Goal: Information Seeking & Learning: Check status

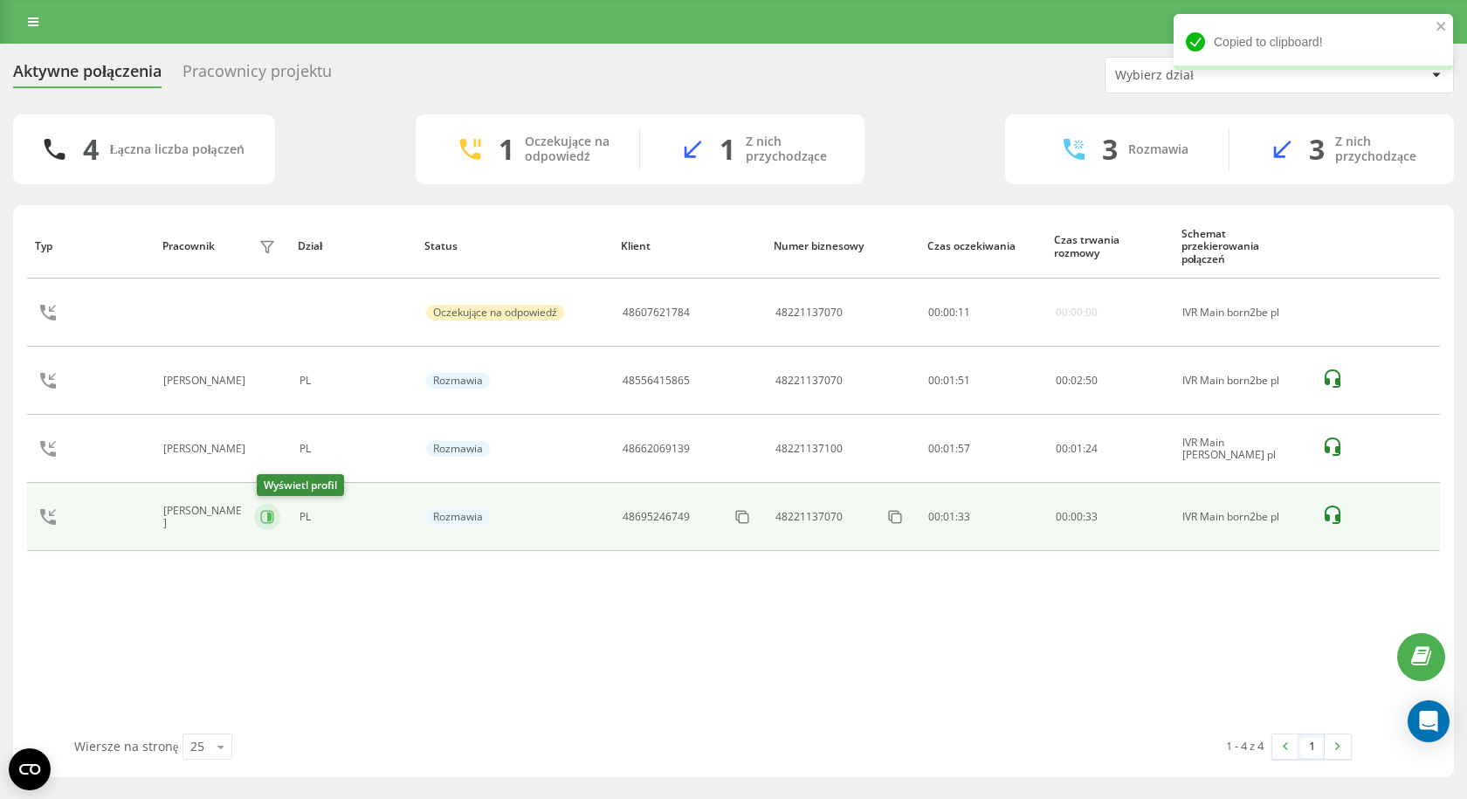
click at [260, 514] on button at bounding box center [267, 517] width 26 height 26
click at [263, 521] on icon at bounding box center [267, 517] width 14 height 14
click at [272, 524] on icon at bounding box center [267, 517] width 14 height 14
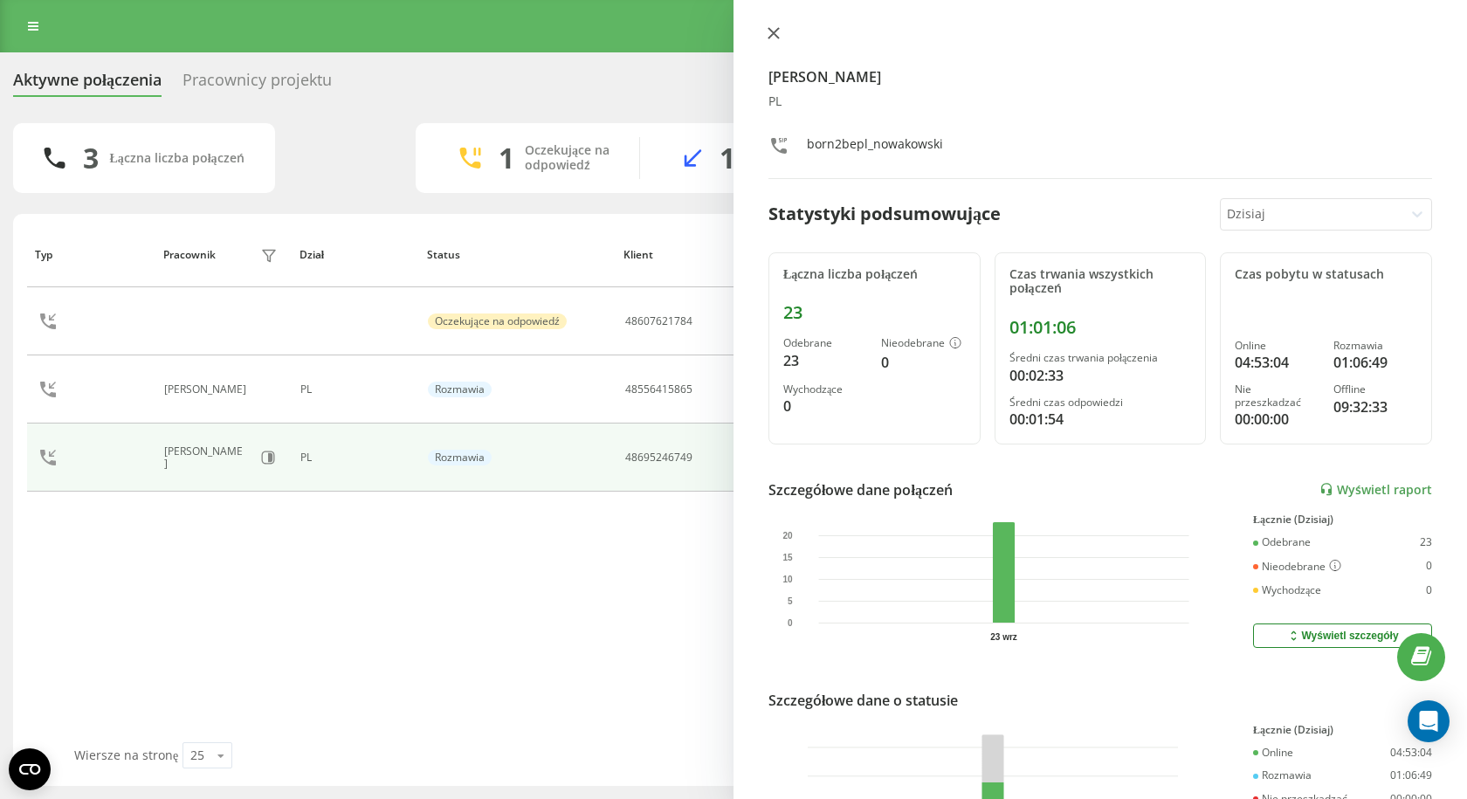
click at [776, 28] on icon at bounding box center [774, 33] width 12 height 12
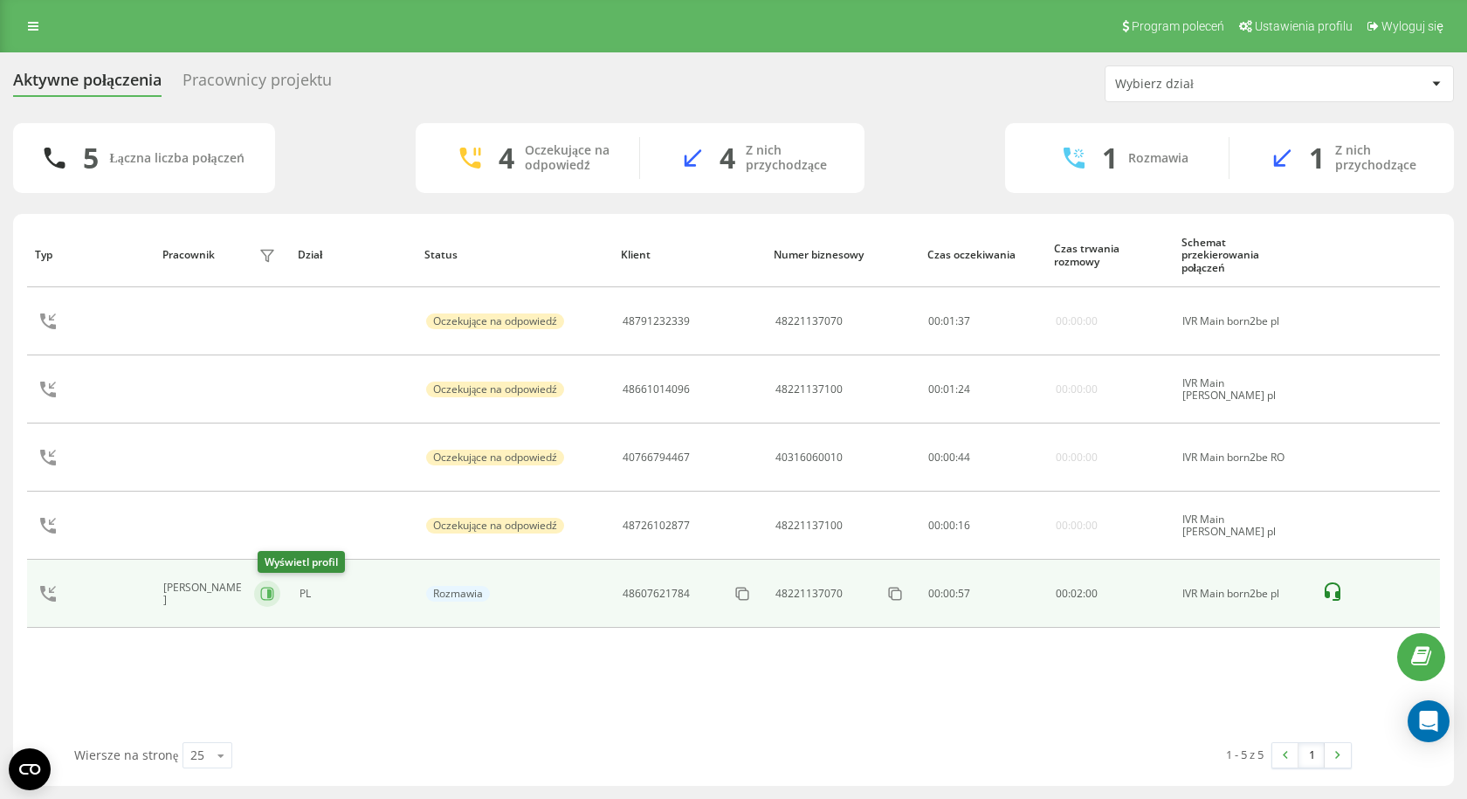
click at [266, 600] on icon at bounding box center [266, 594] width 13 height 13
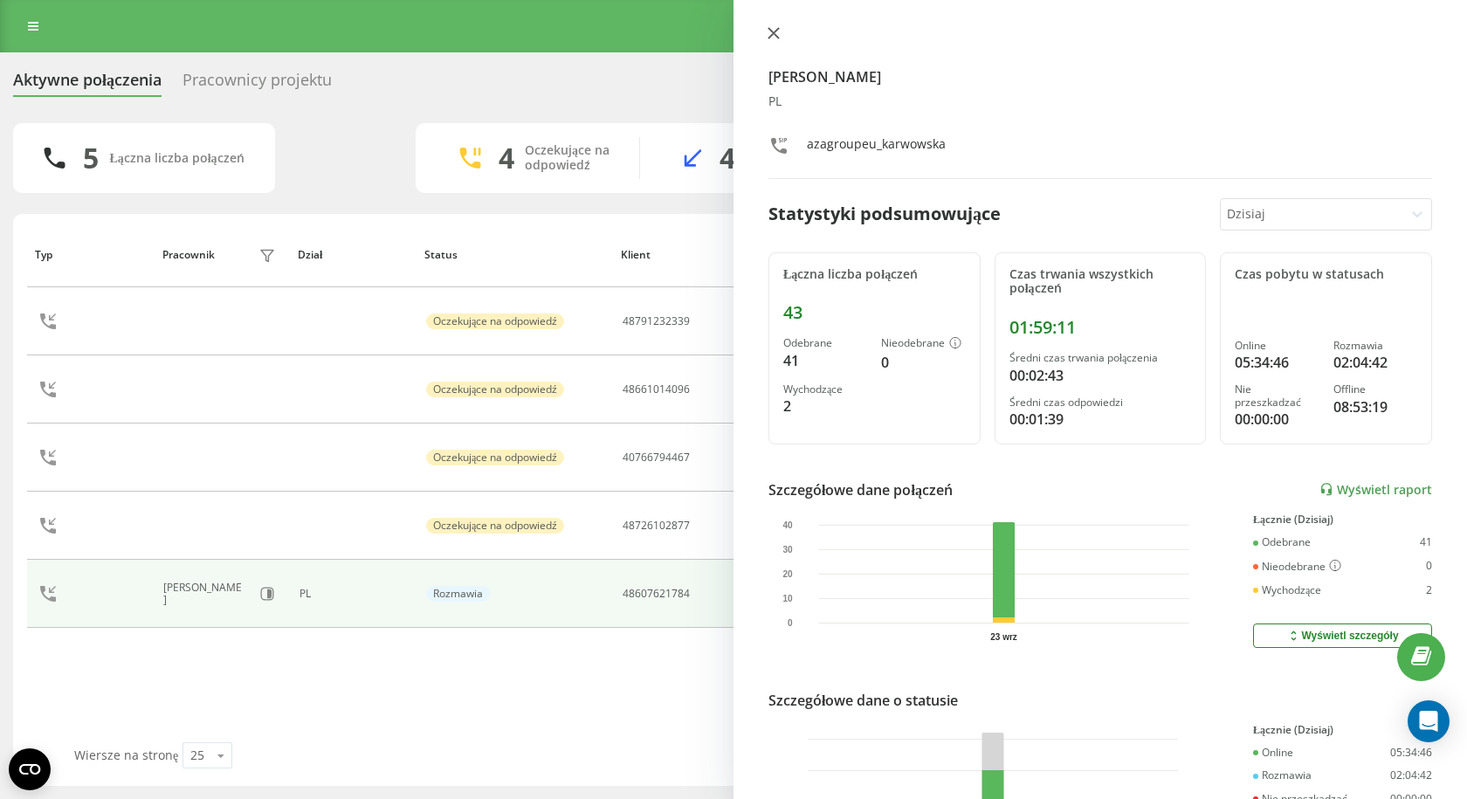
click at [776, 33] on icon at bounding box center [774, 33] width 12 height 12
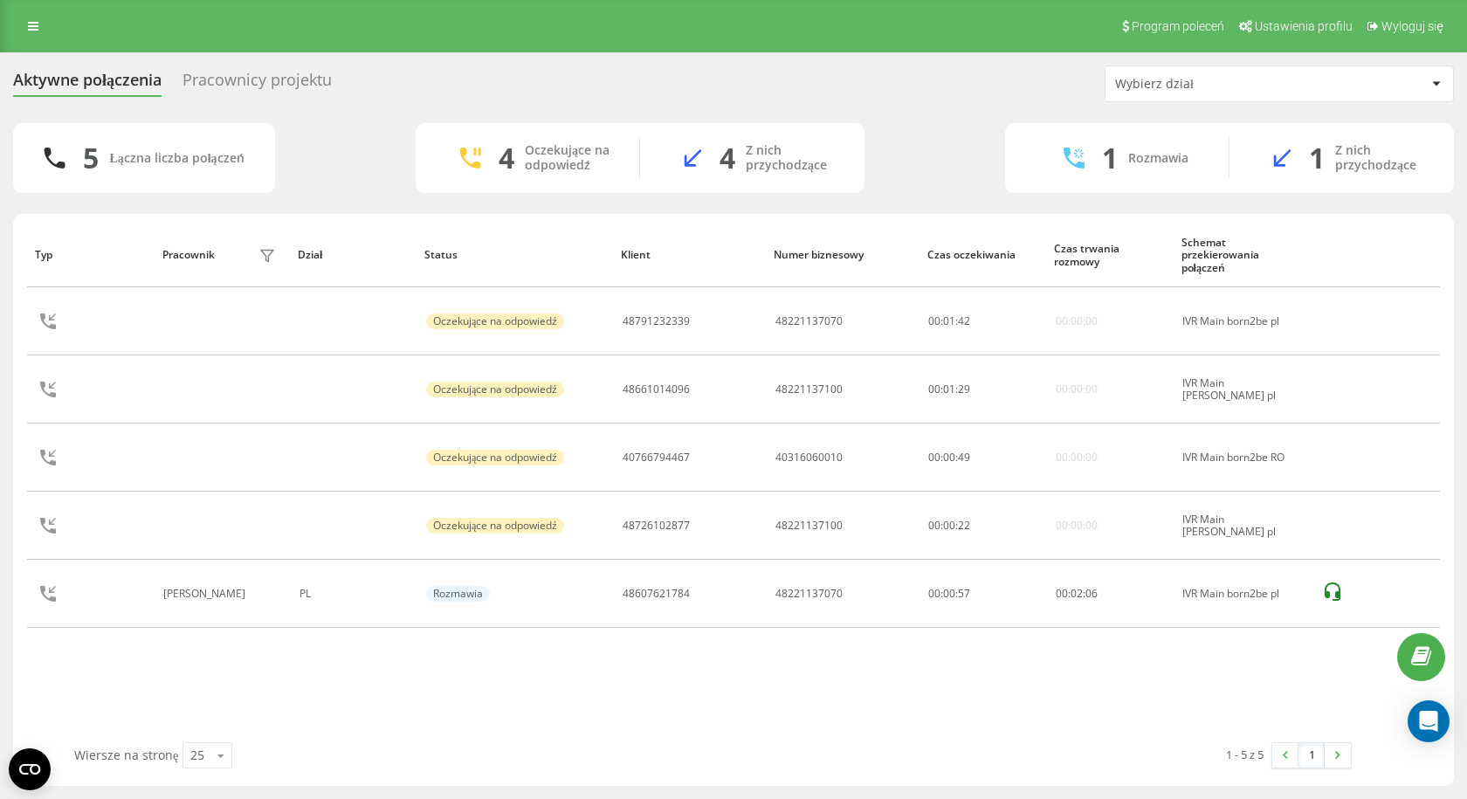
click at [227, 72] on div "Pracownicy projektu" at bounding box center [257, 84] width 149 height 27
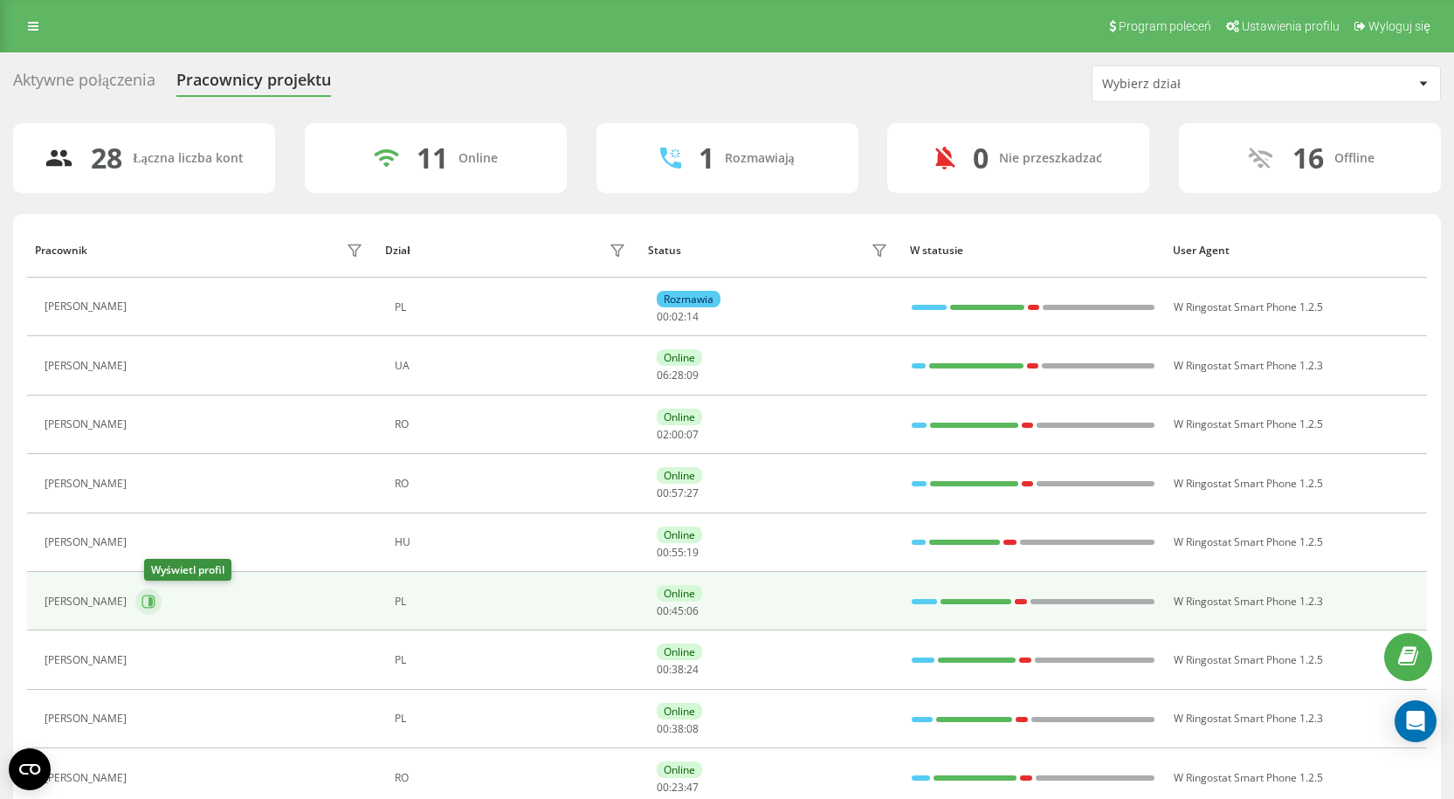
click at [151, 603] on icon at bounding box center [148, 601] width 13 height 13
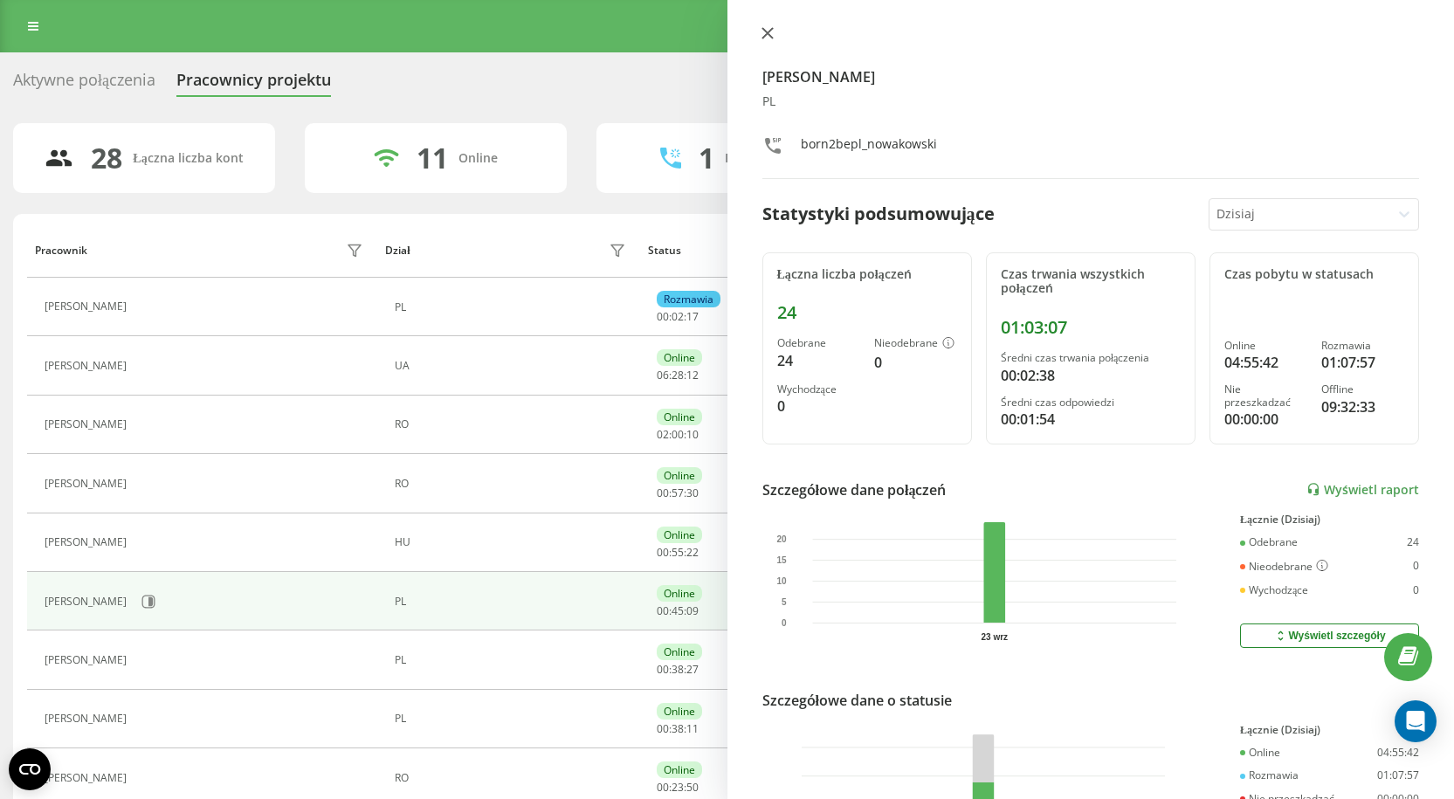
click at [764, 28] on icon at bounding box center [768, 33] width 12 height 12
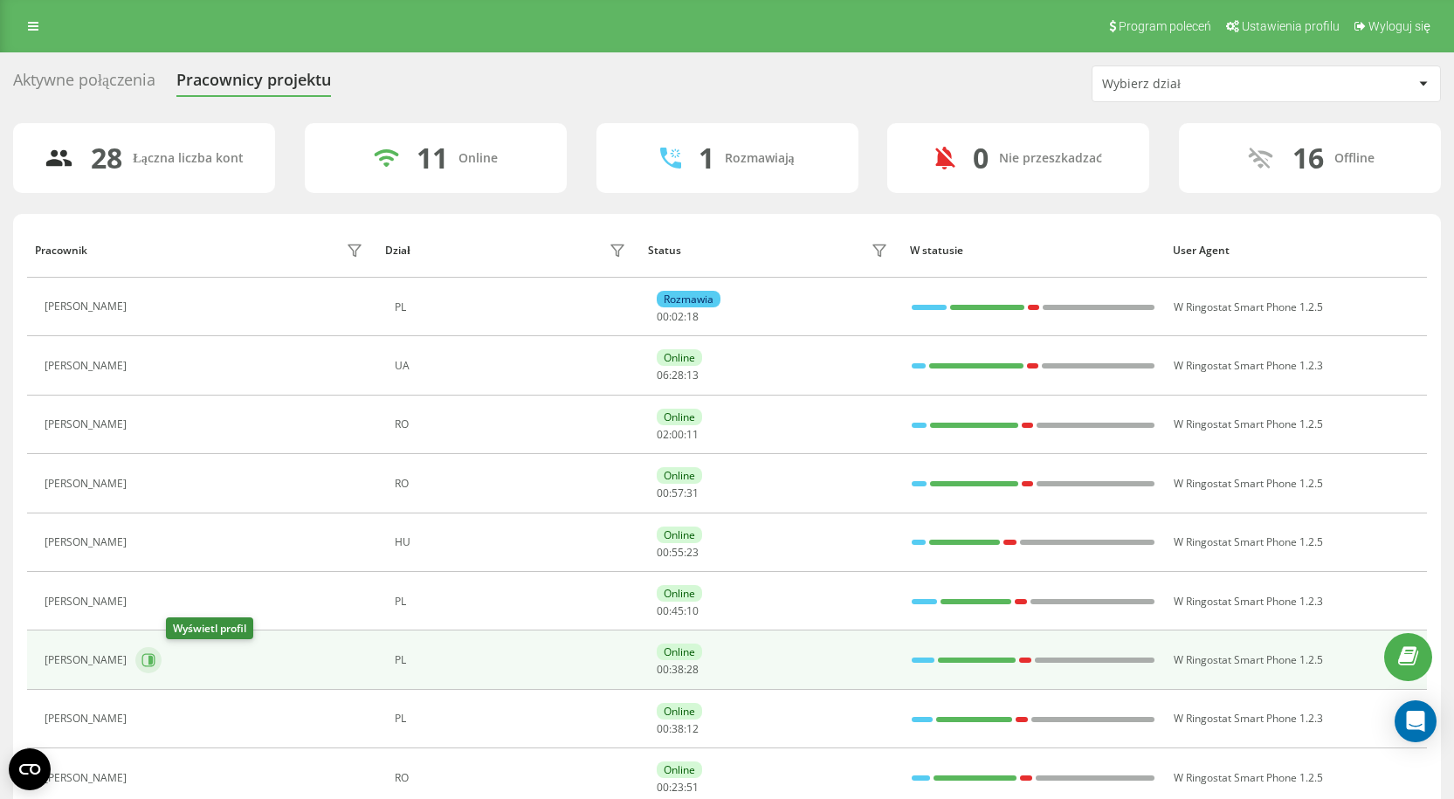
click at [155, 664] on icon at bounding box center [148, 660] width 14 height 14
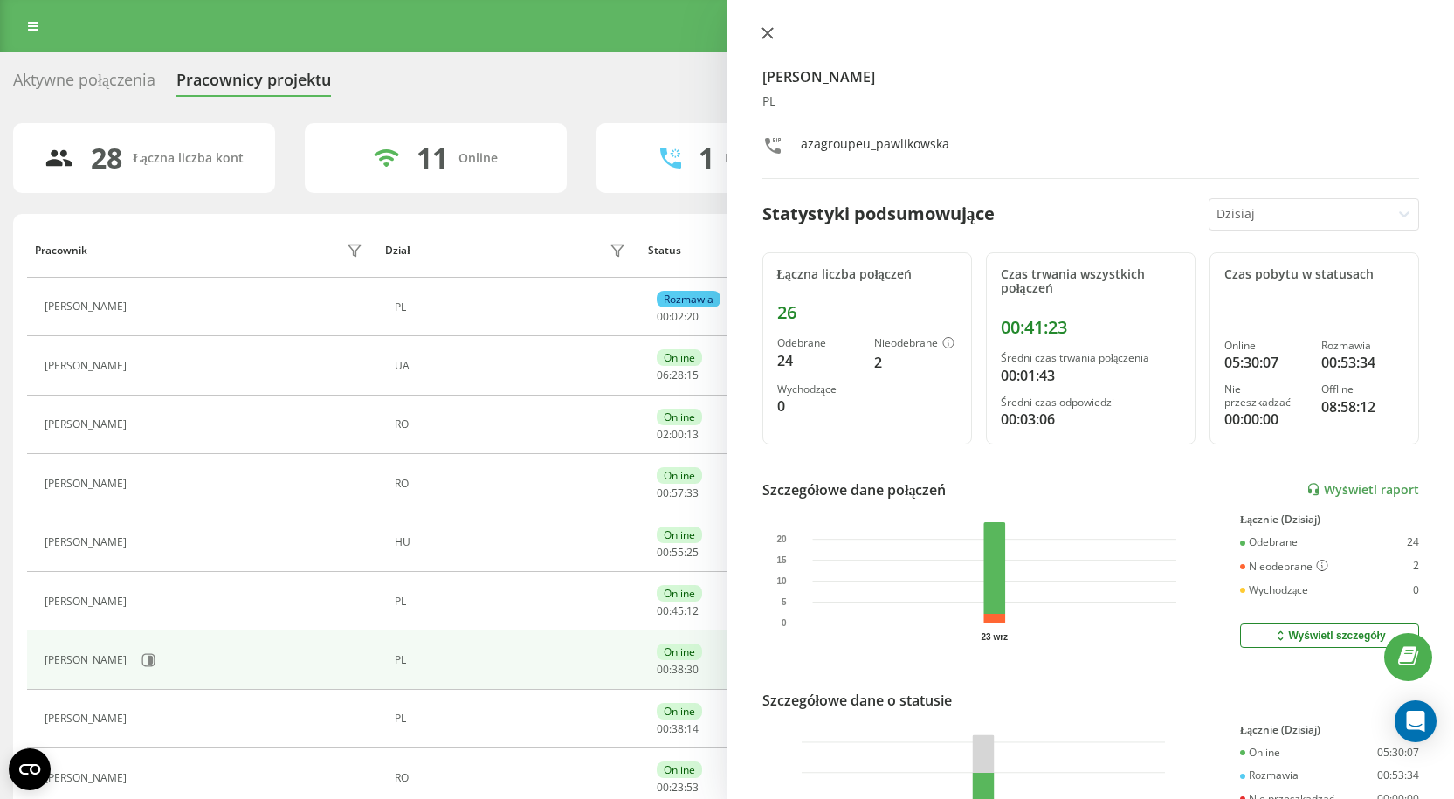
click at [772, 35] on icon at bounding box center [768, 33] width 12 height 12
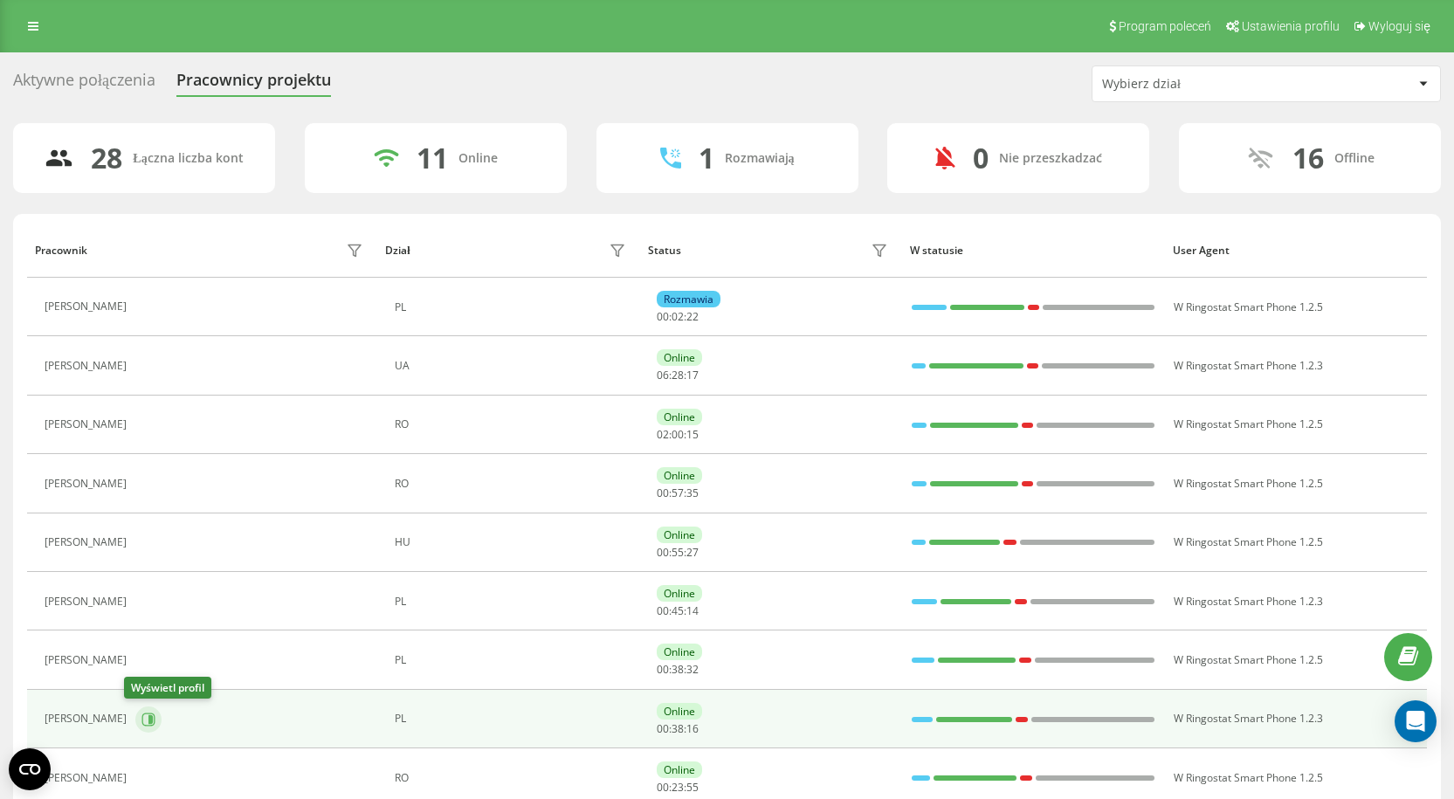
click at [141, 720] on icon at bounding box center [148, 720] width 14 height 14
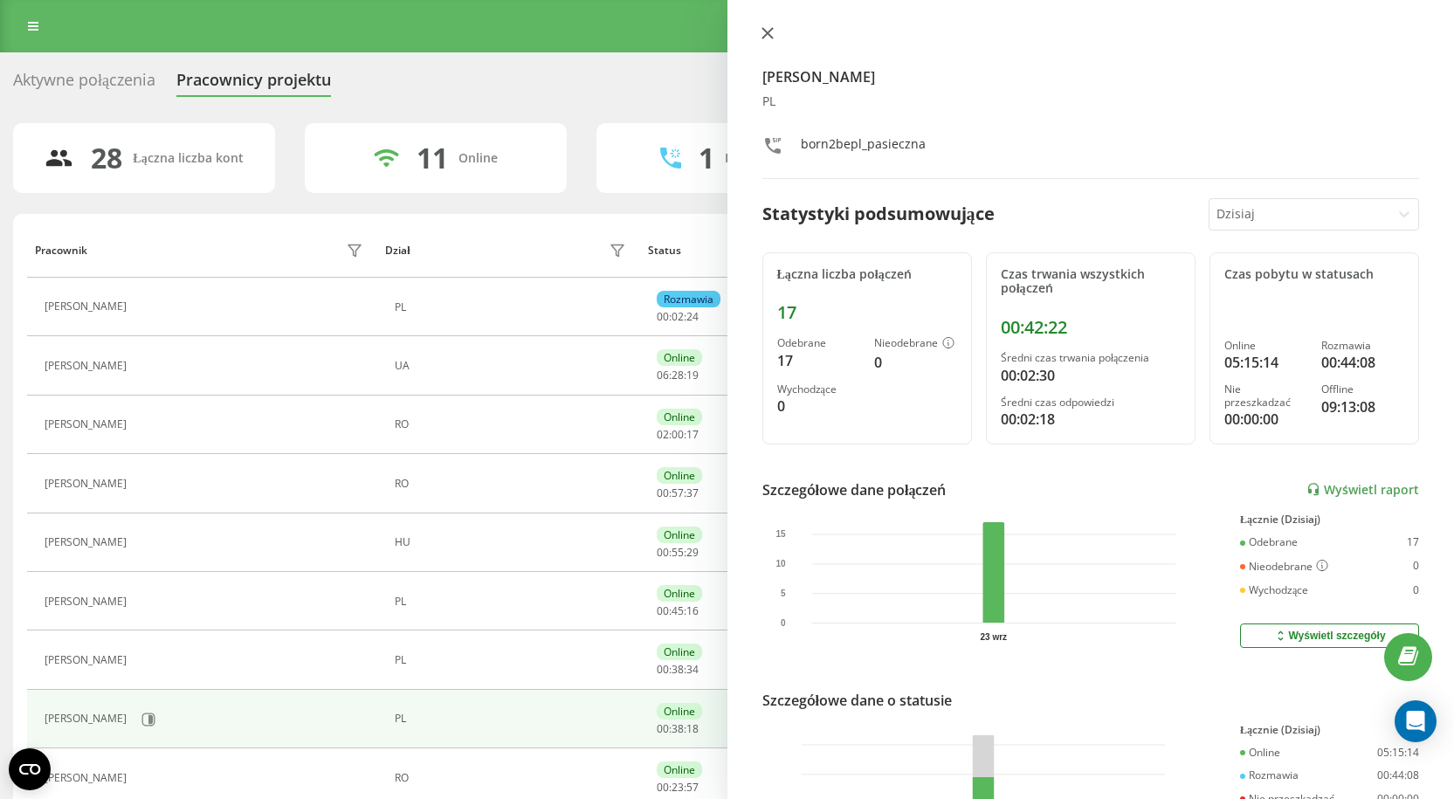
click at [768, 37] on icon at bounding box center [768, 33] width 12 height 12
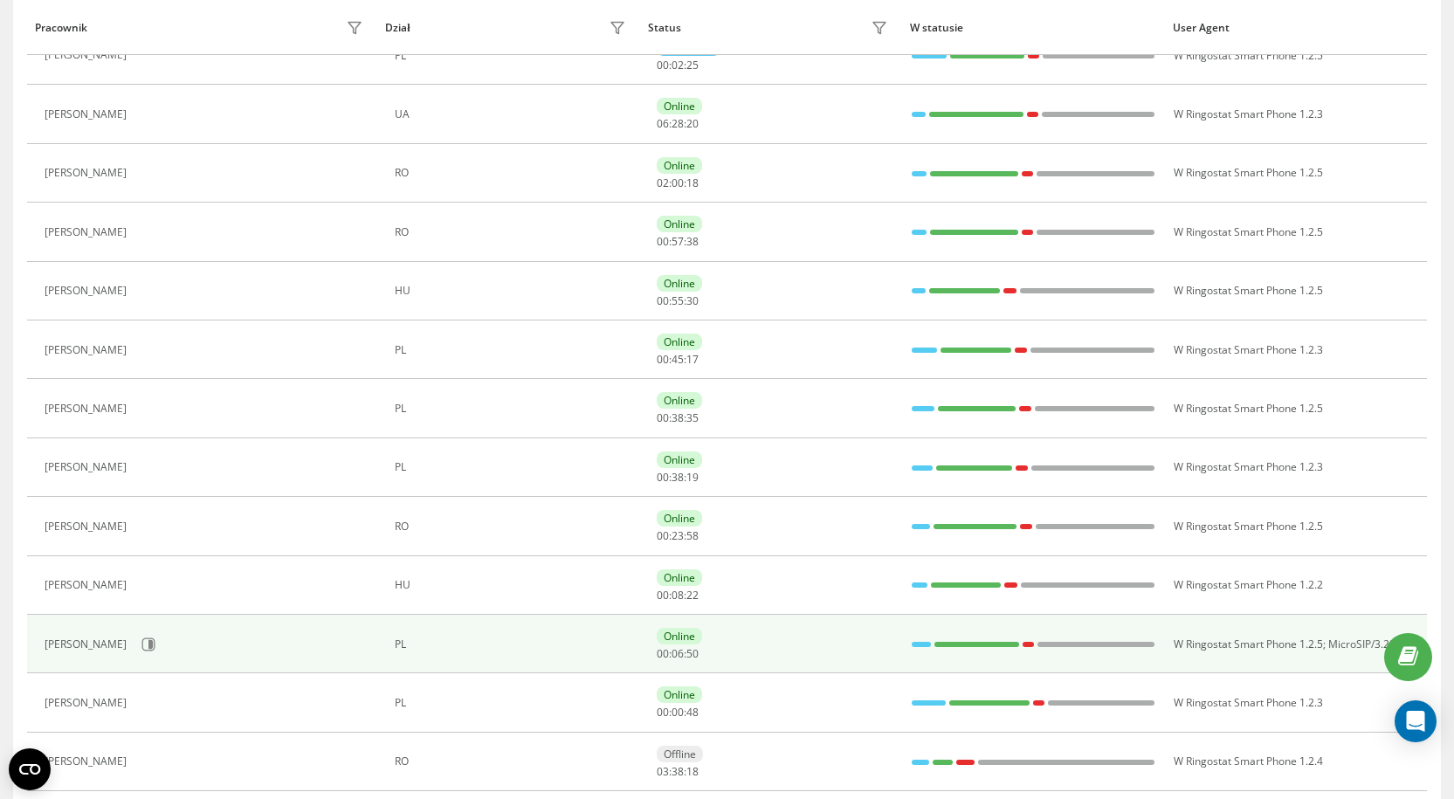
scroll to position [262, 0]
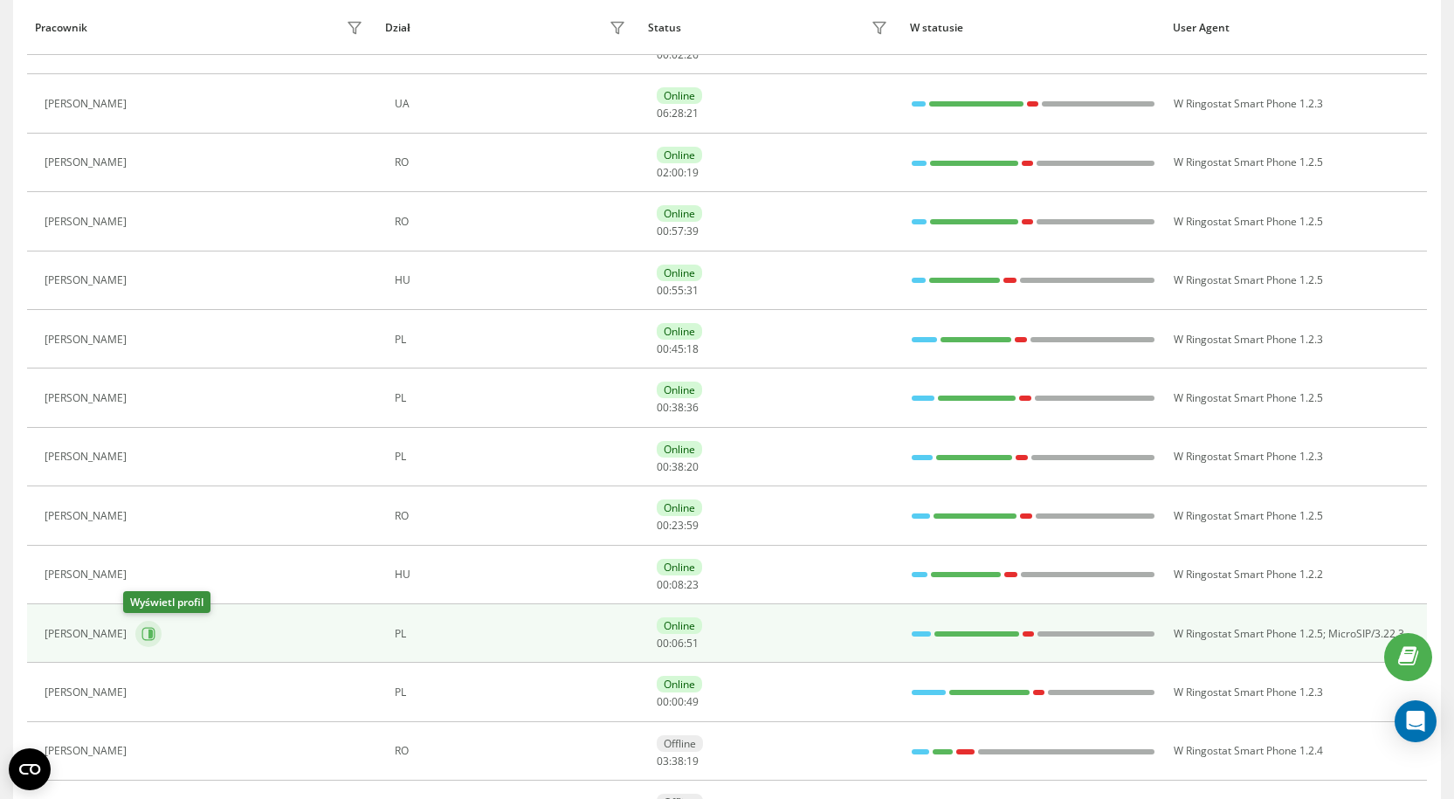
click at [146, 641] on button at bounding box center [148, 634] width 26 height 26
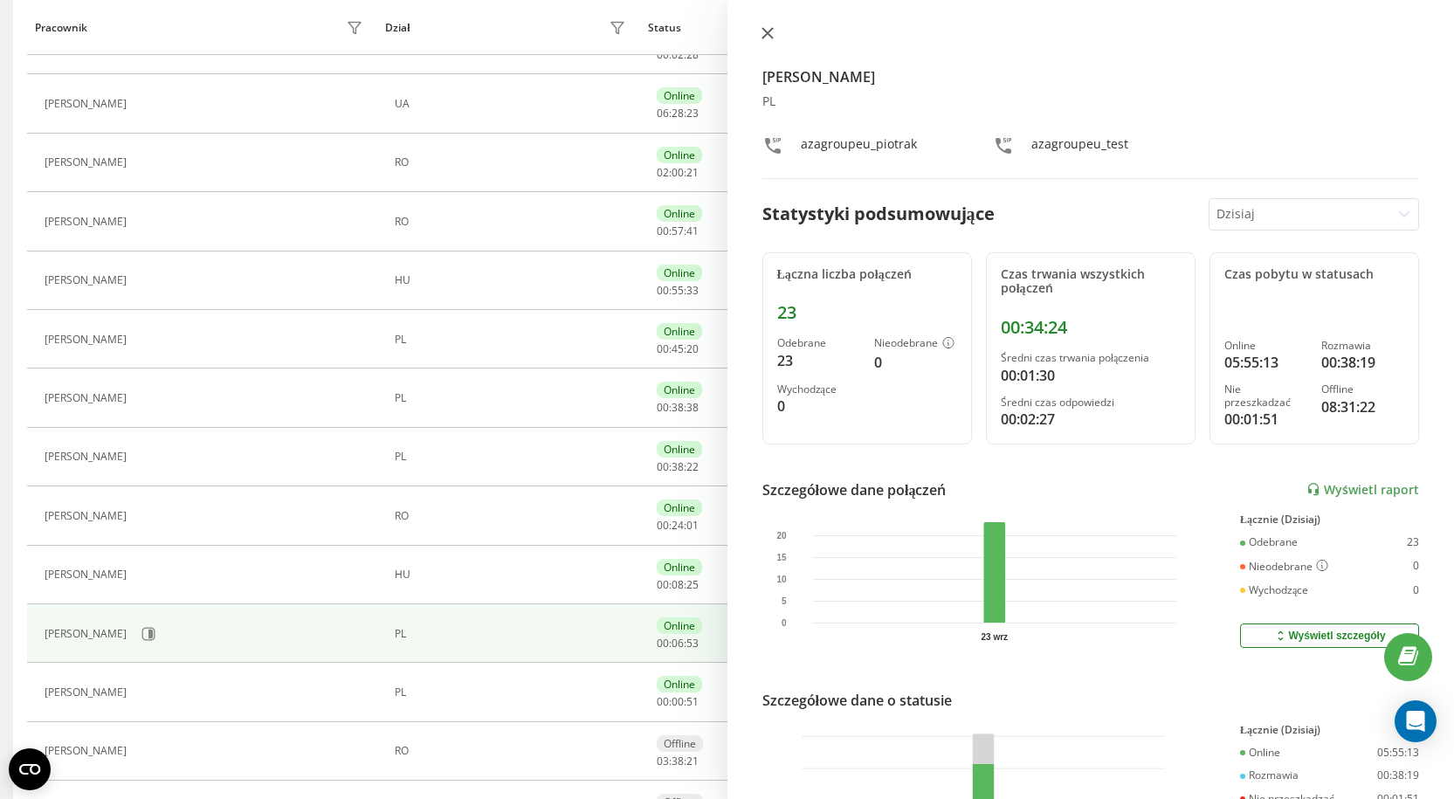
click at [778, 36] on button at bounding box center [767, 34] width 23 height 17
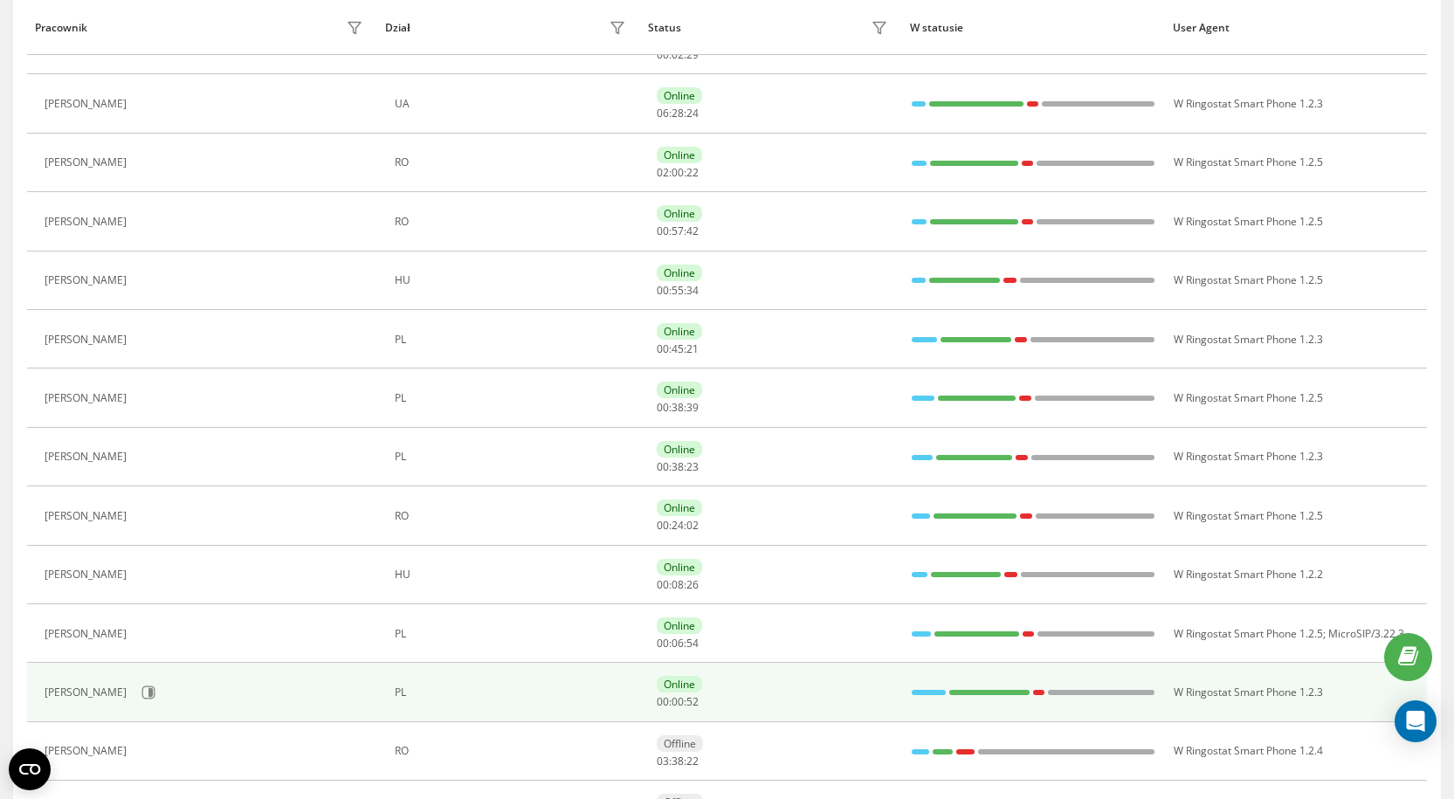
scroll to position [349, 0]
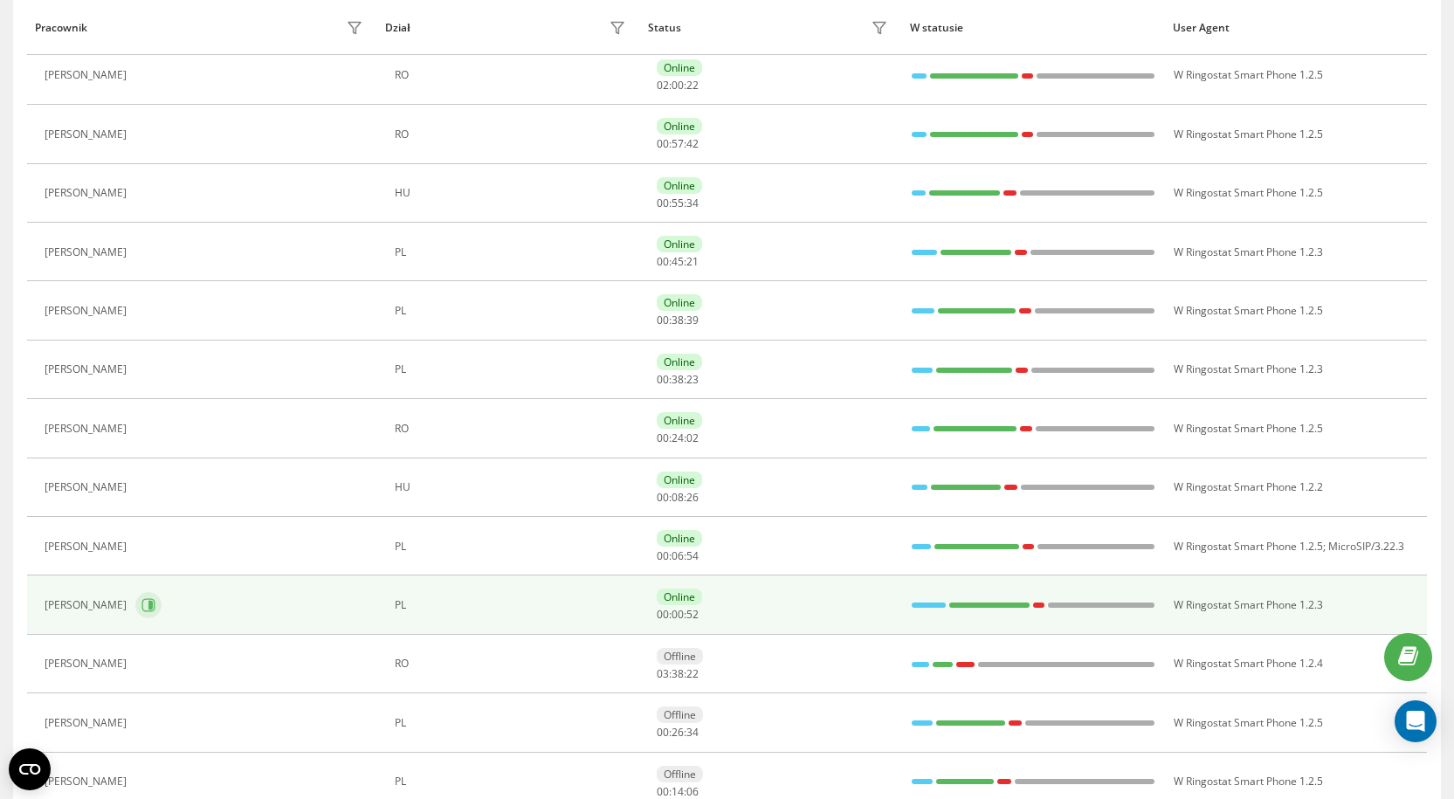
click at [141, 609] on icon at bounding box center [148, 605] width 14 height 14
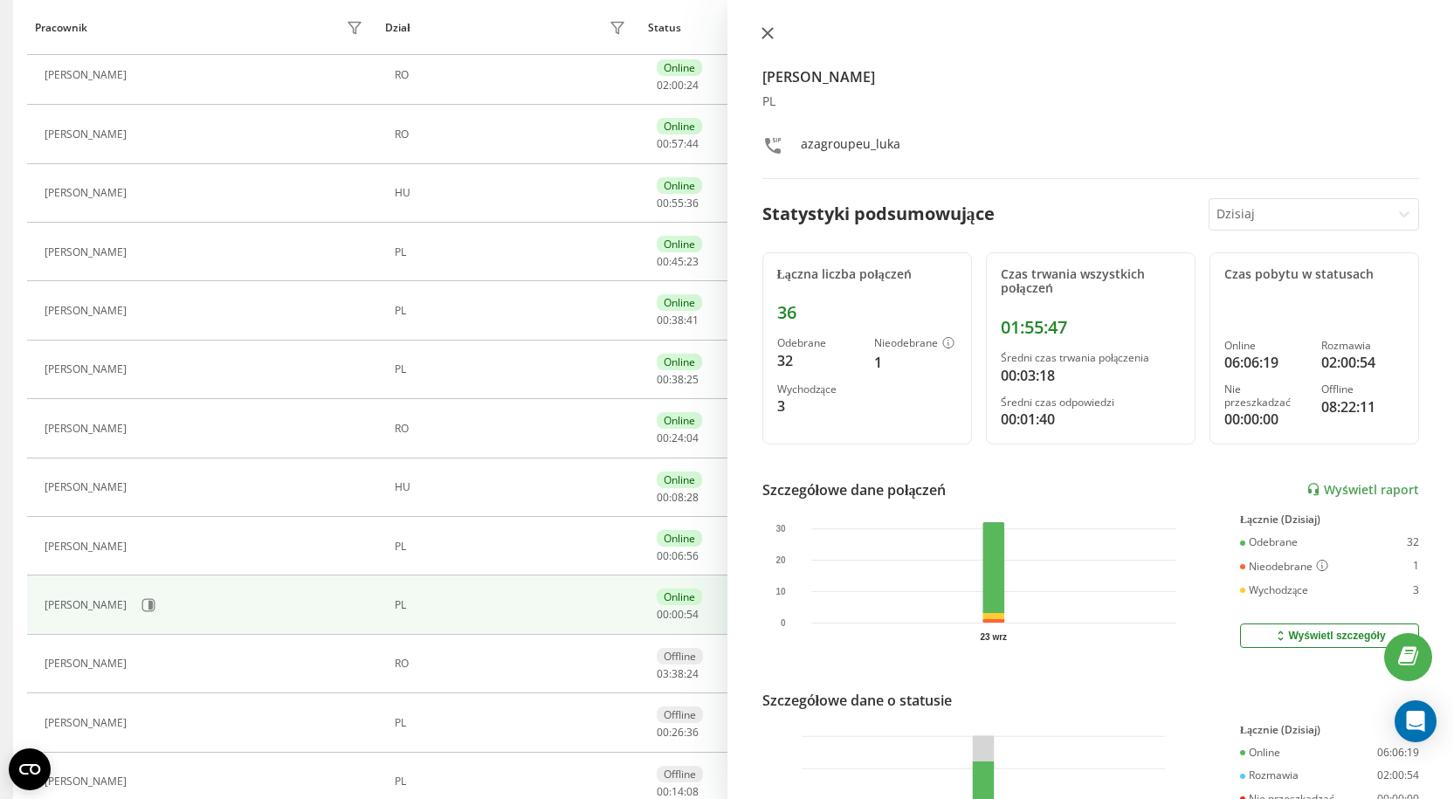
click at [772, 39] on button at bounding box center [767, 34] width 23 height 17
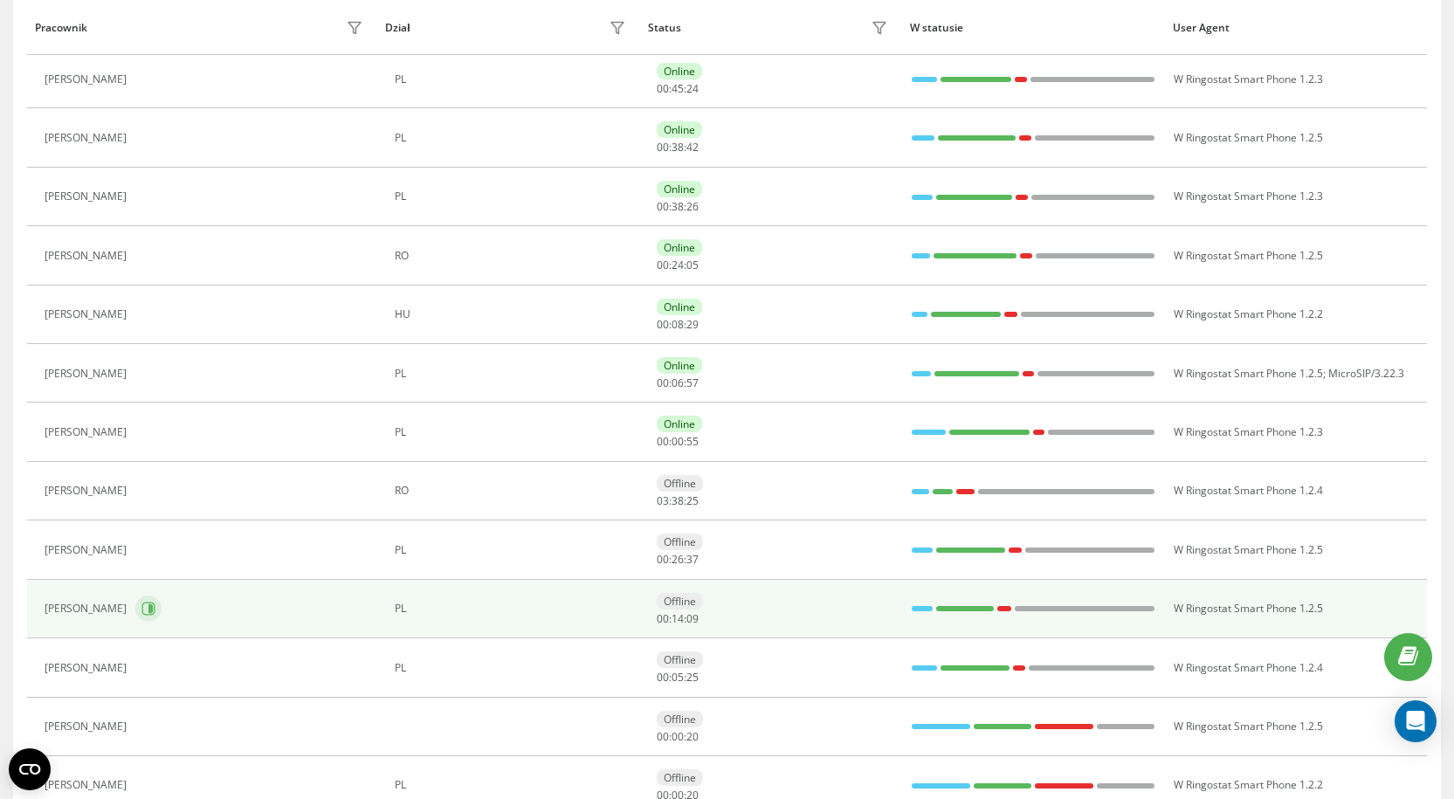
scroll to position [524, 0]
click at [157, 603] on button at bounding box center [148, 607] width 26 height 26
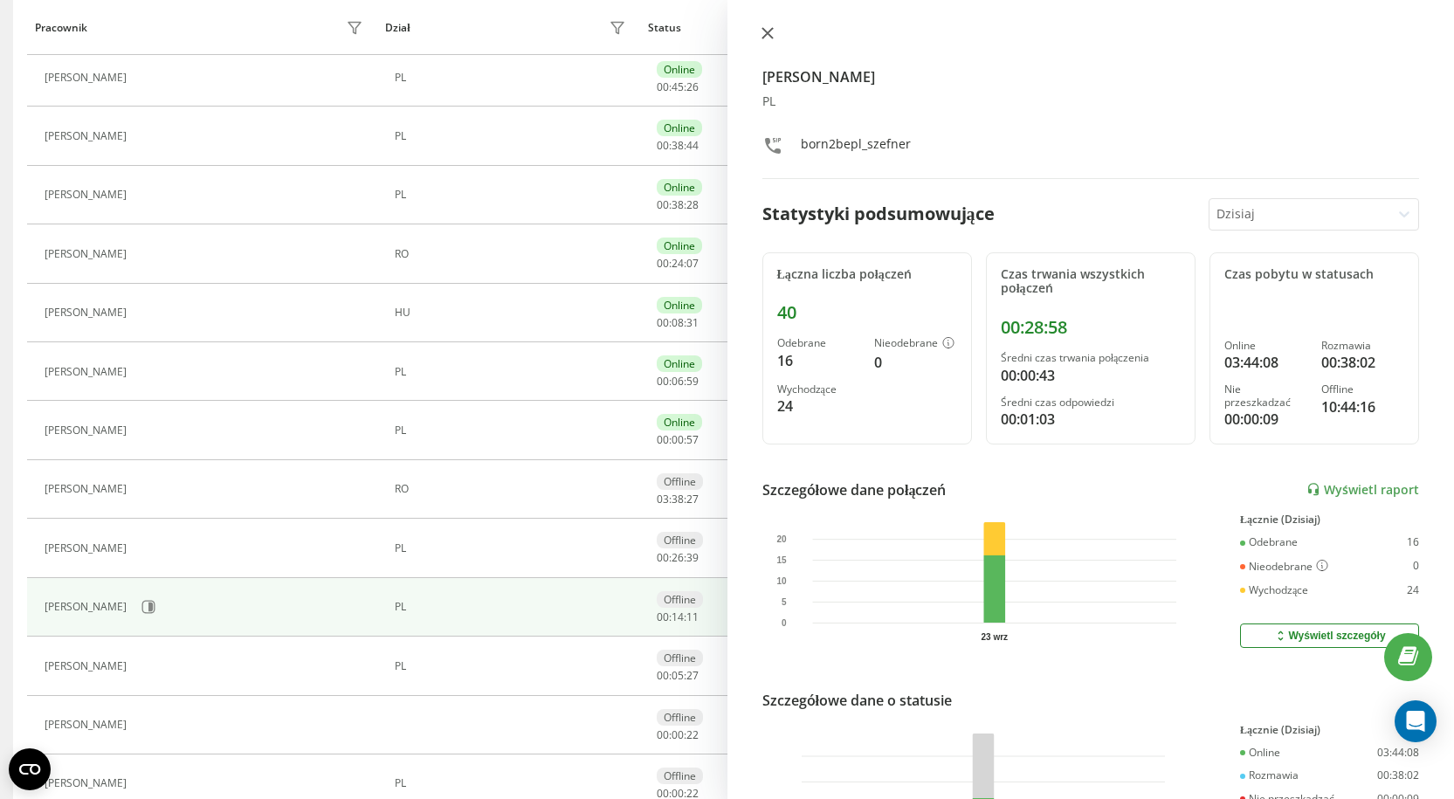
click at [765, 35] on icon at bounding box center [767, 33] width 10 height 10
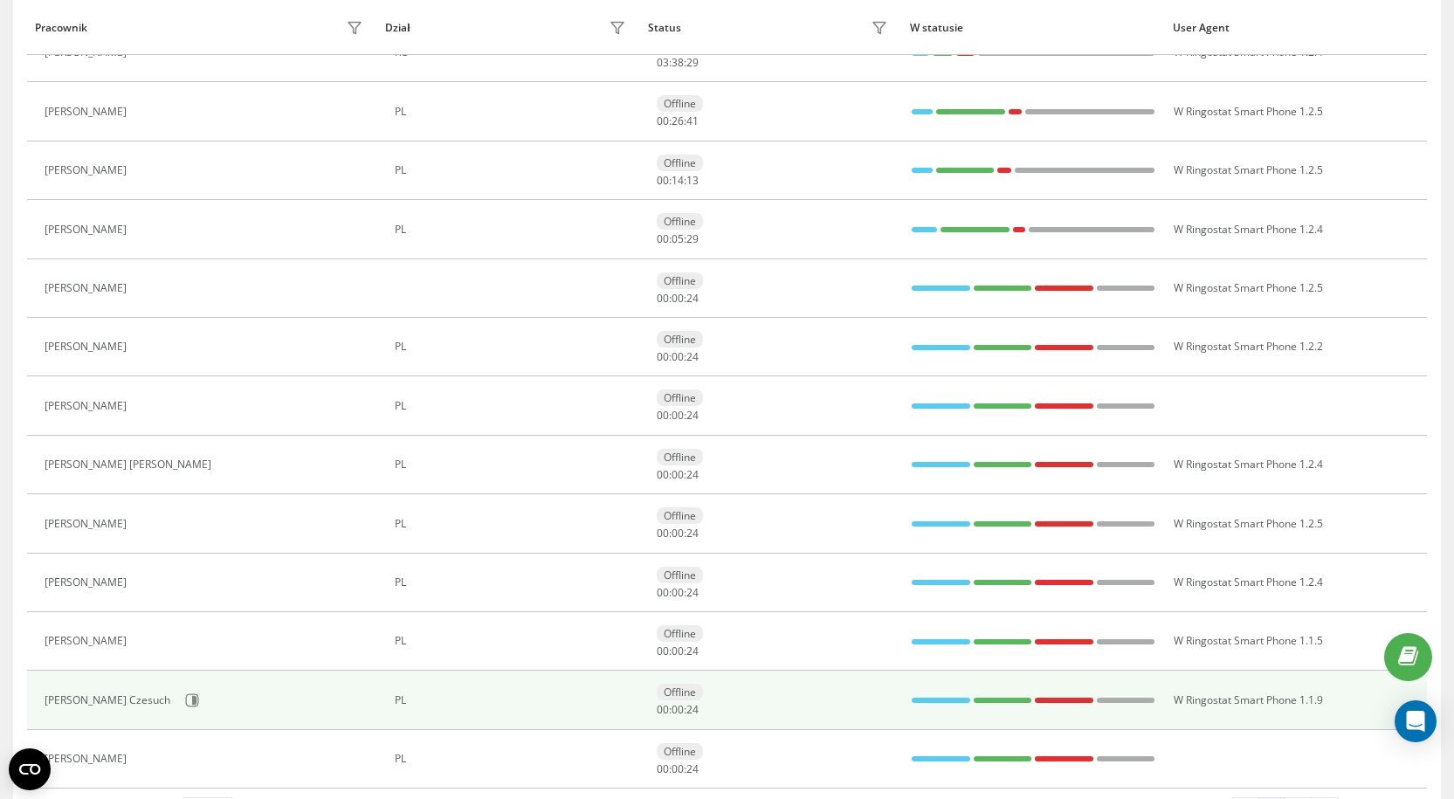
scroll to position [1016, 0]
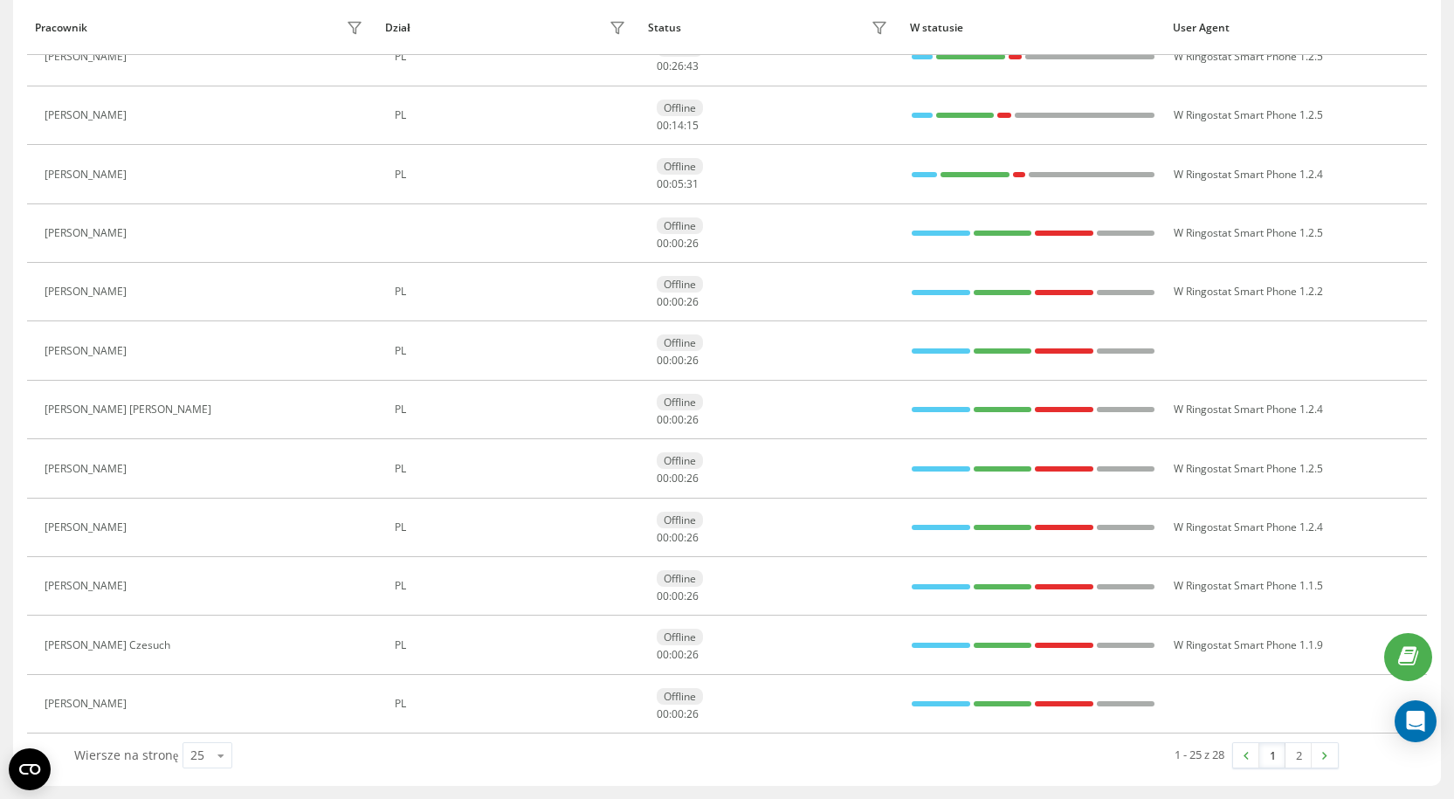
click at [1294, 751] on link "2" at bounding box center [1299, 755] width 26 height 24
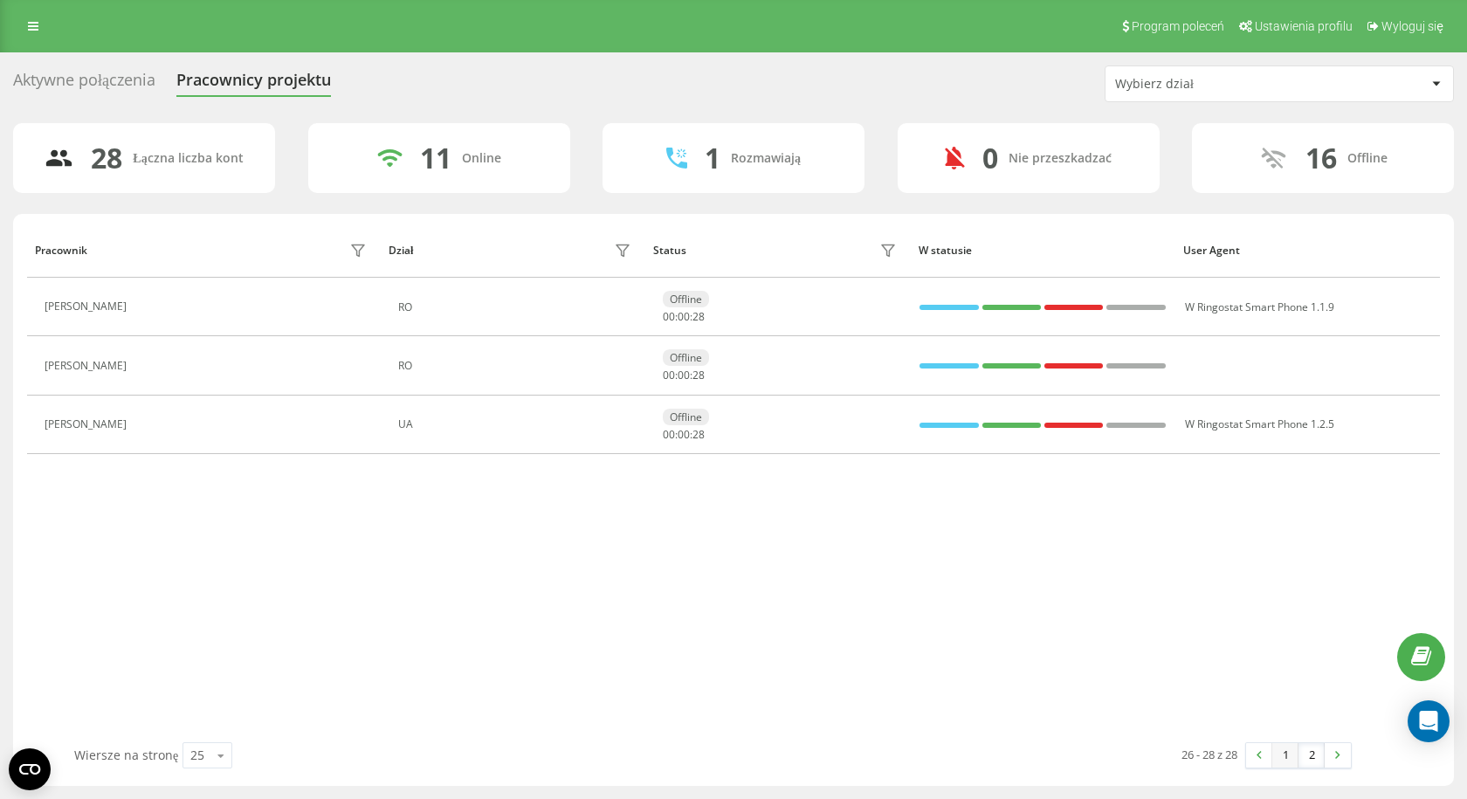
click at [1293, 754] on link "1" at bounding box center [1286, 755] width 26 height 24
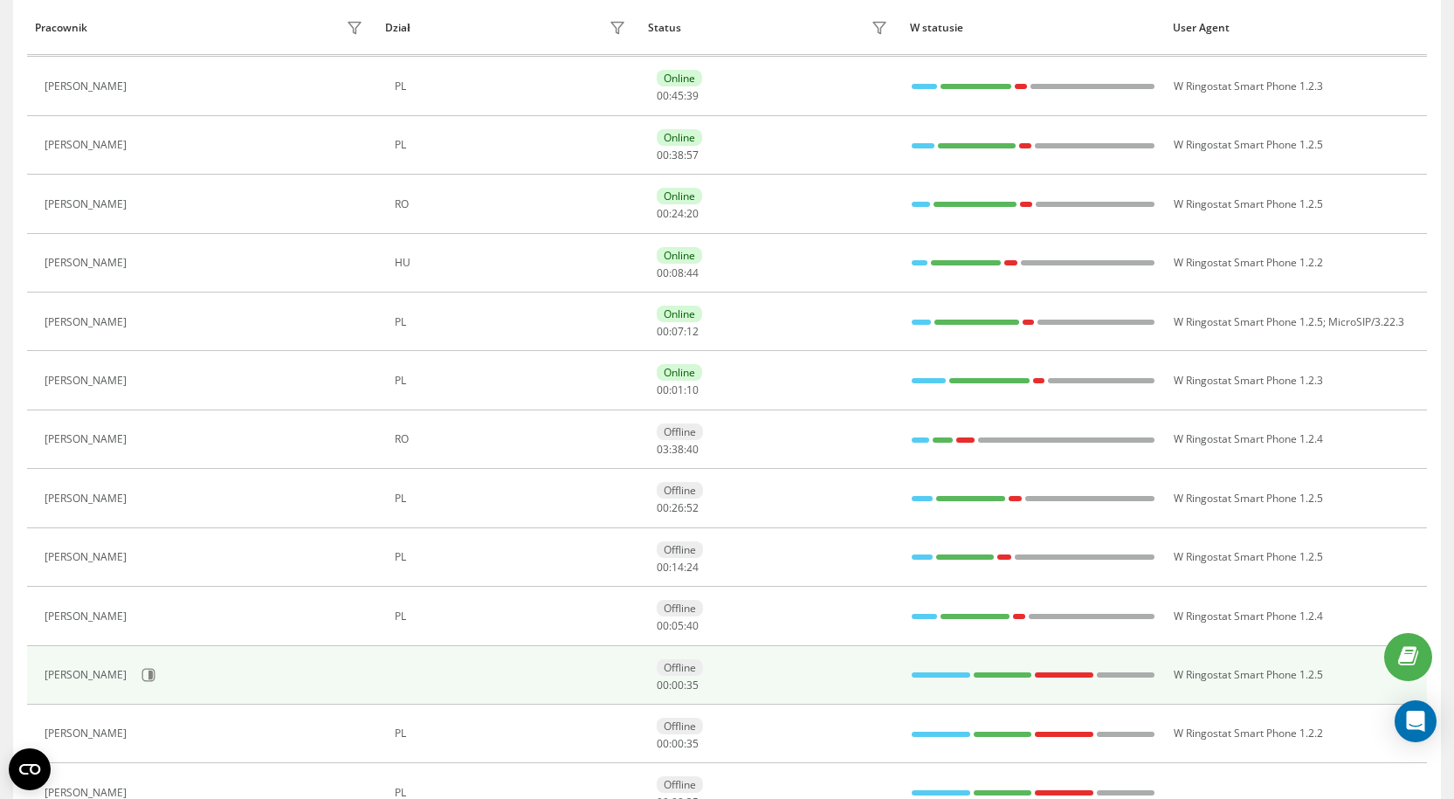
scroll to position [611, 0]
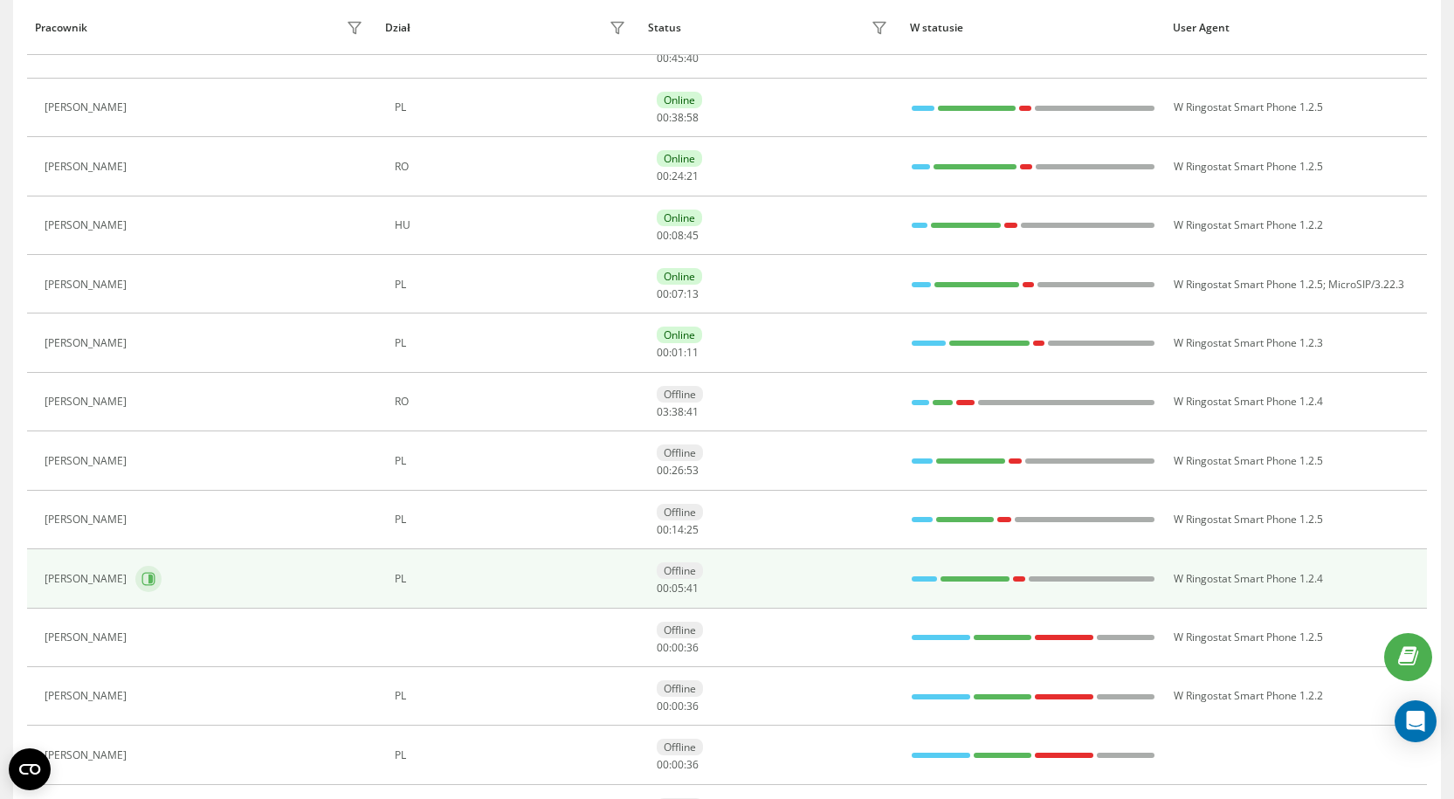
click at [155, 578] on icon at bounding box center [148, 579] width 14 height 14
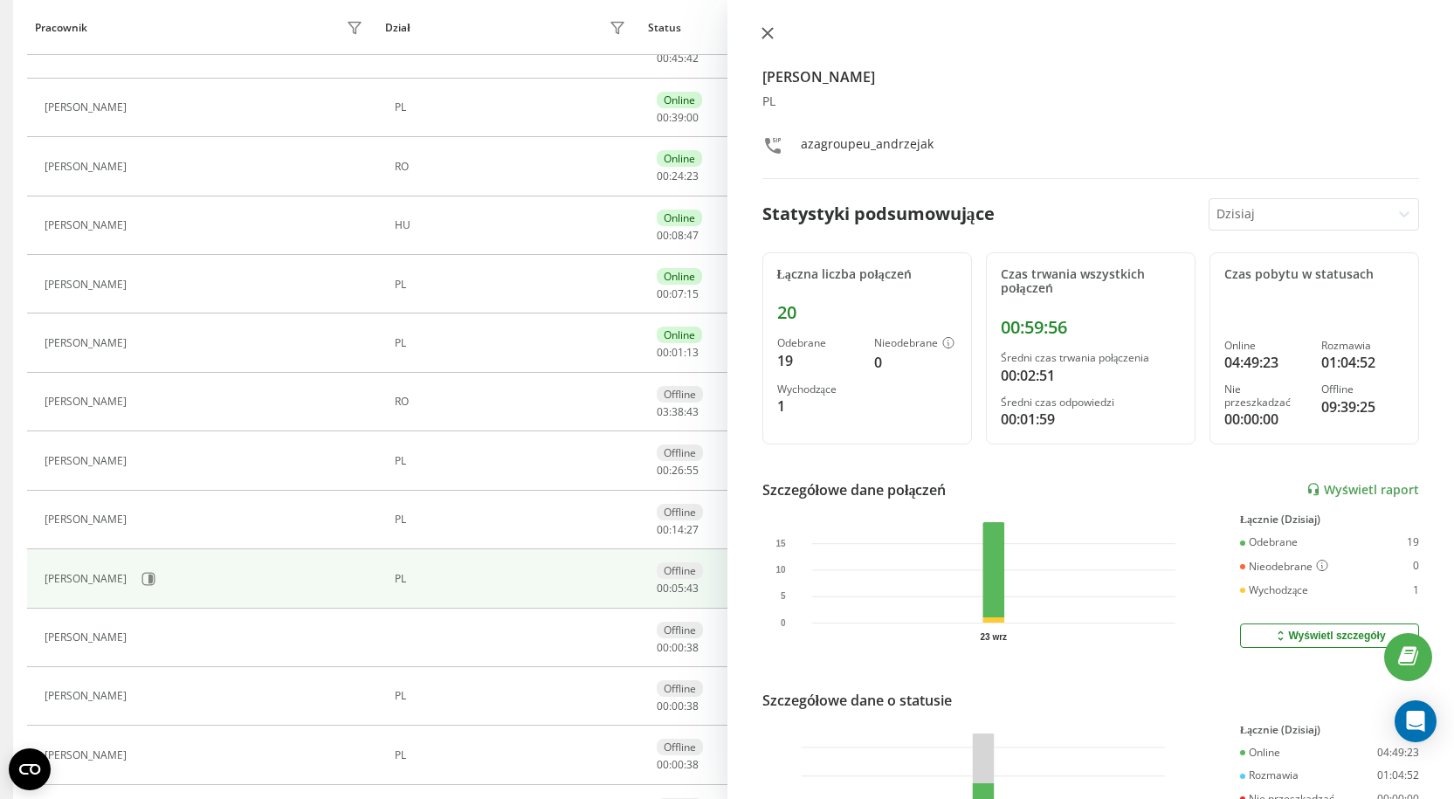
click at [771, 34] on icon at bounding box center [768, 33] width 12 height 12
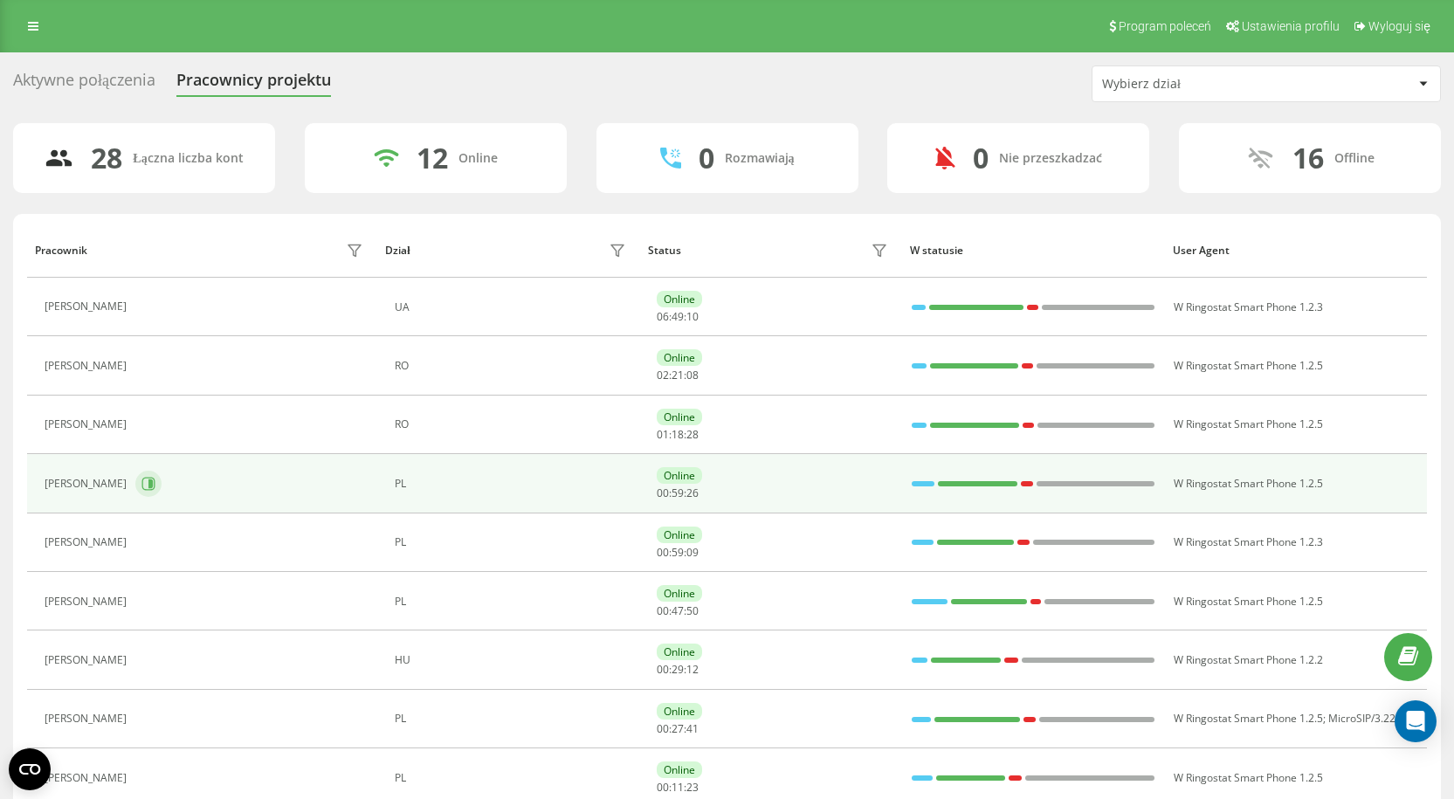
click at [155, 489] on icon at bounding box center [148, 484] width 14 height 14
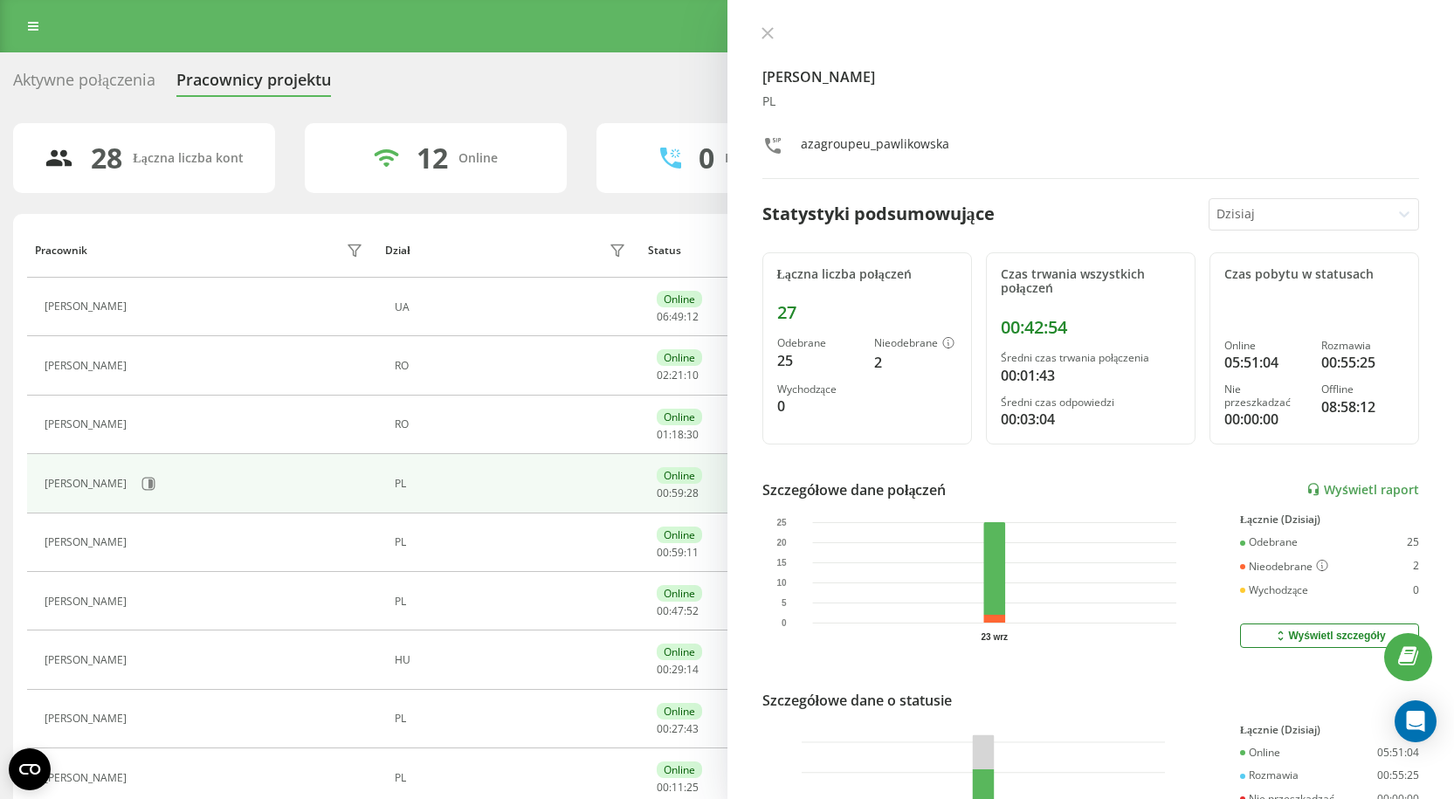
click at [765, 31] on icon at bounding box center [768, 33] width 12 height 12
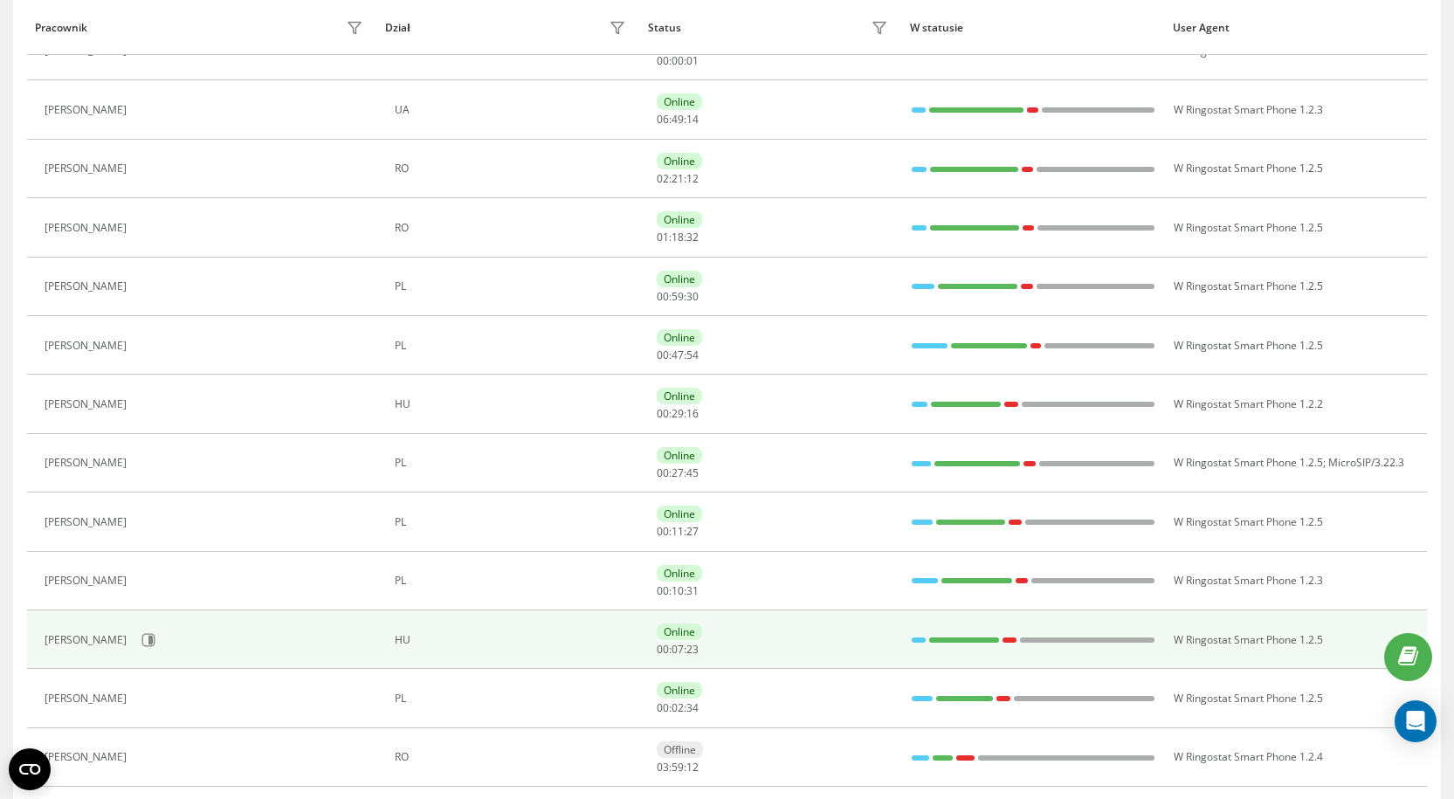
scroll to position [262, 0]
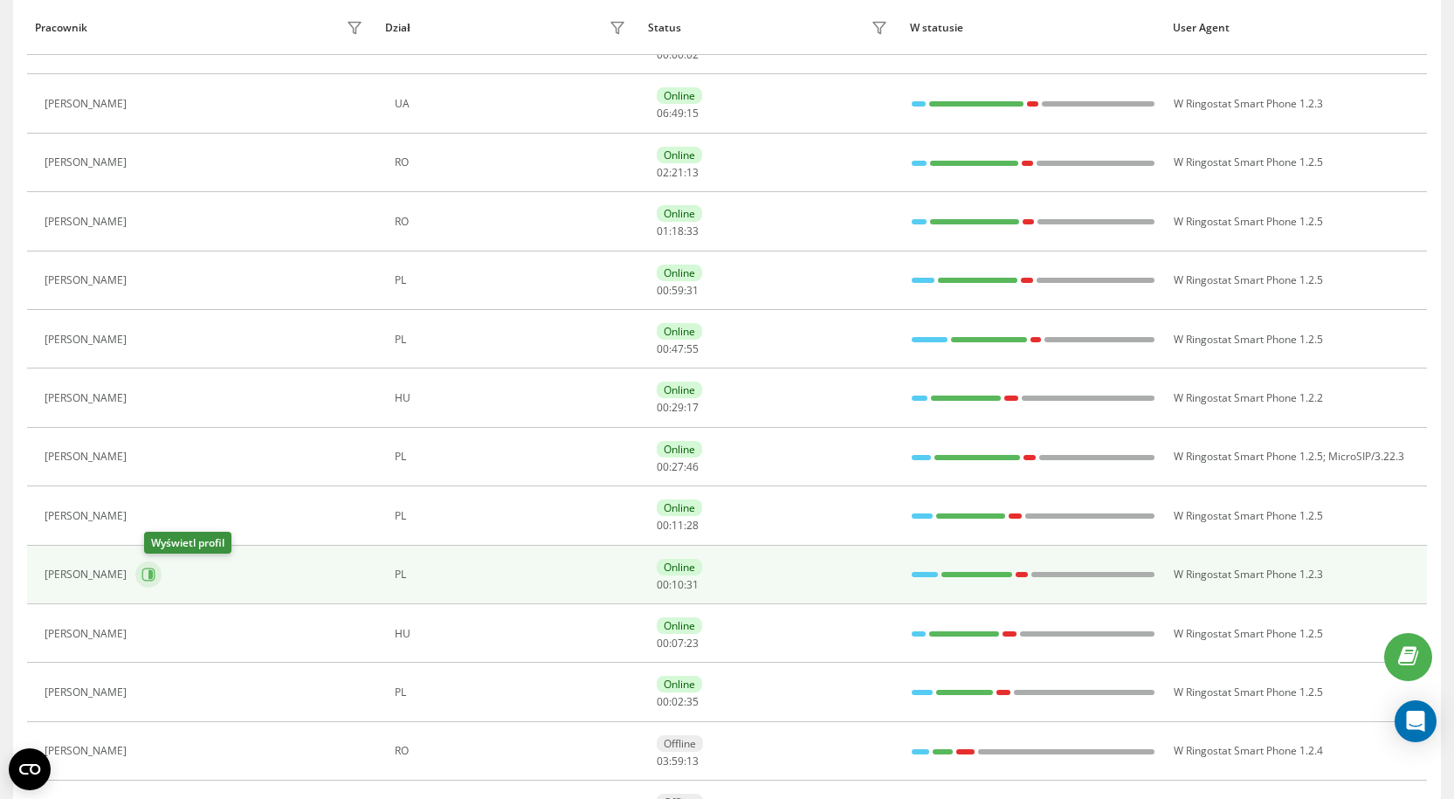
click at [162, 576] on button at bounding box center [148, 575] width 26 height 26
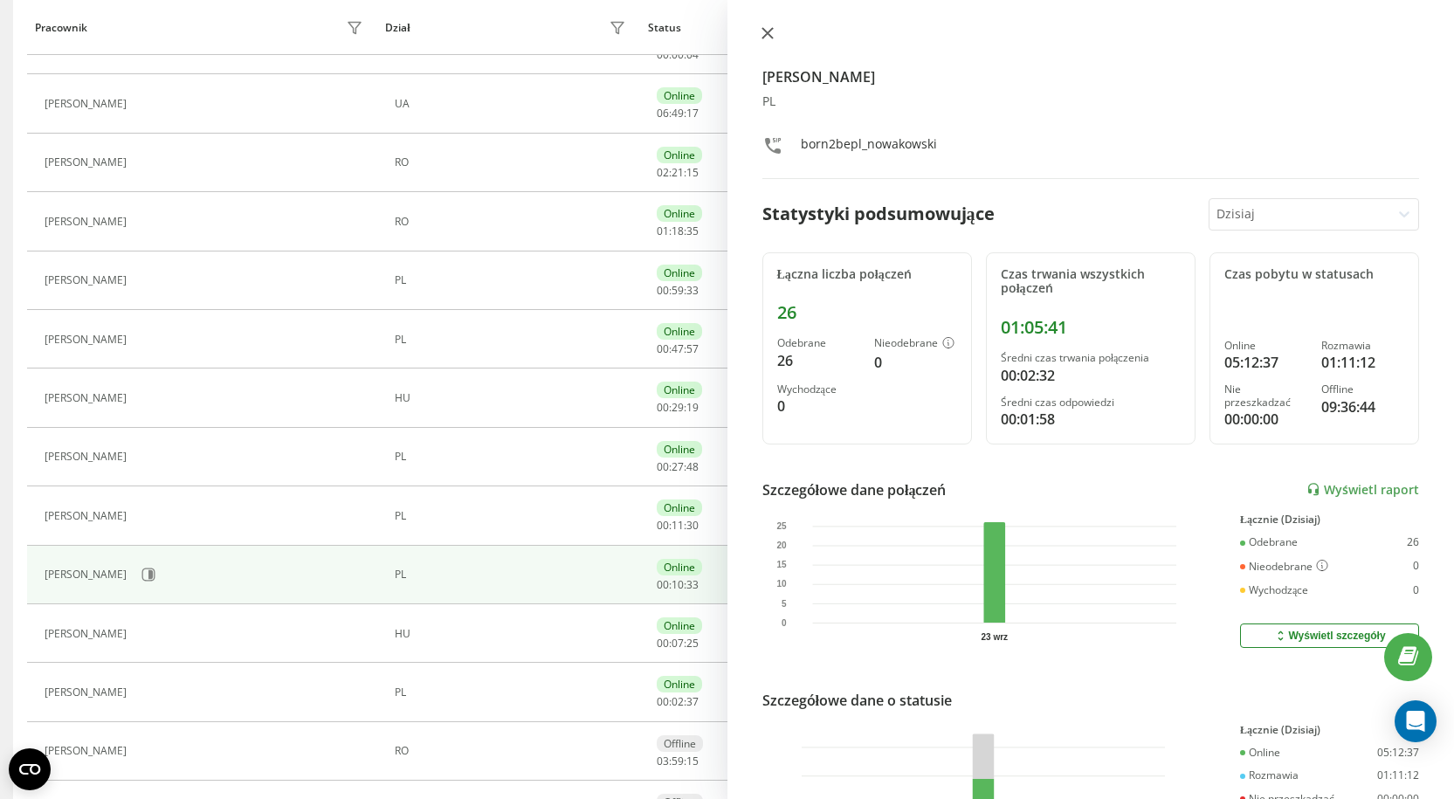
click at [768, 37] on icon at bounding box center [768, 33] width 12 height 12
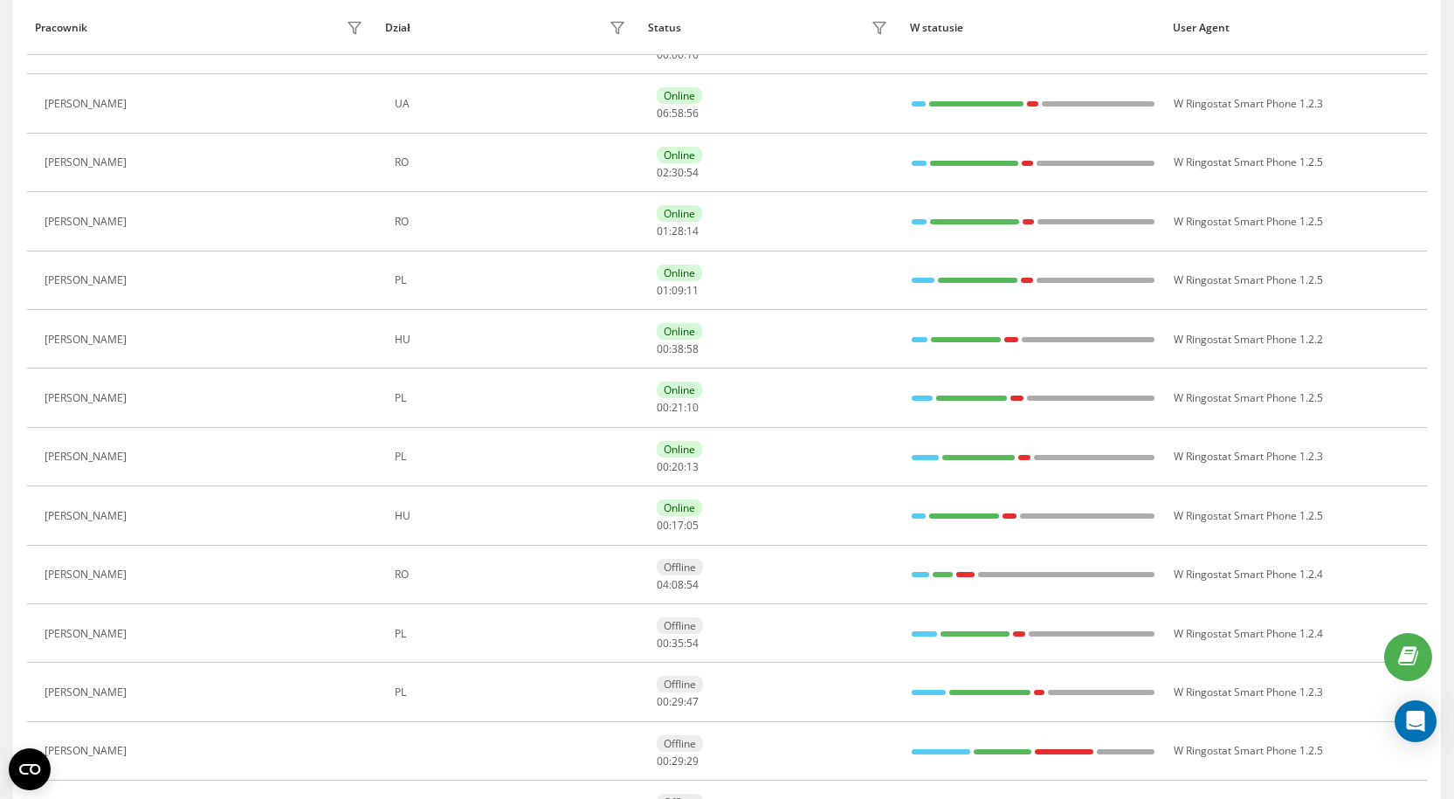
scroll to position [145, 0]
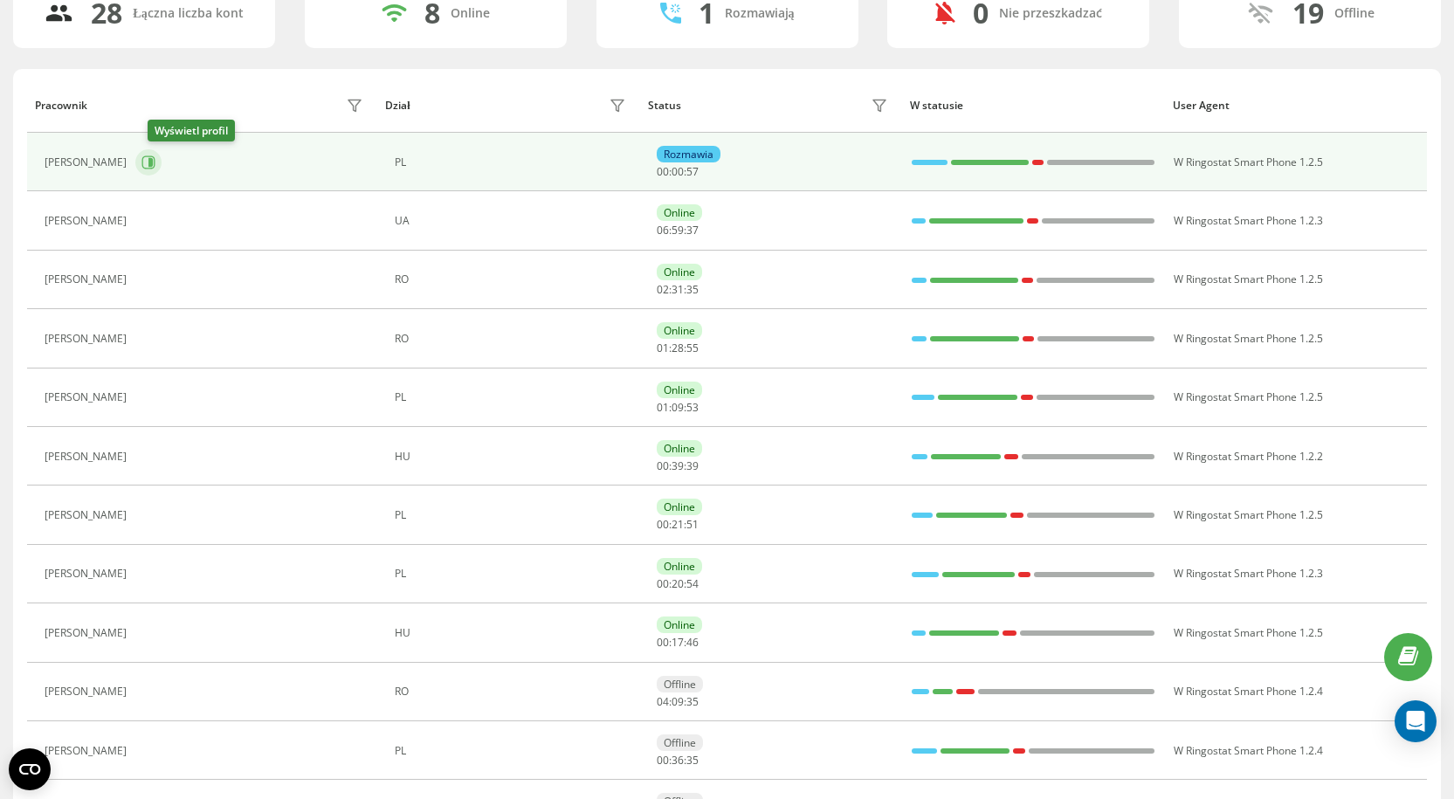
click at [153, 164] on icon at bounding box center [150, 162] width 4 height 9
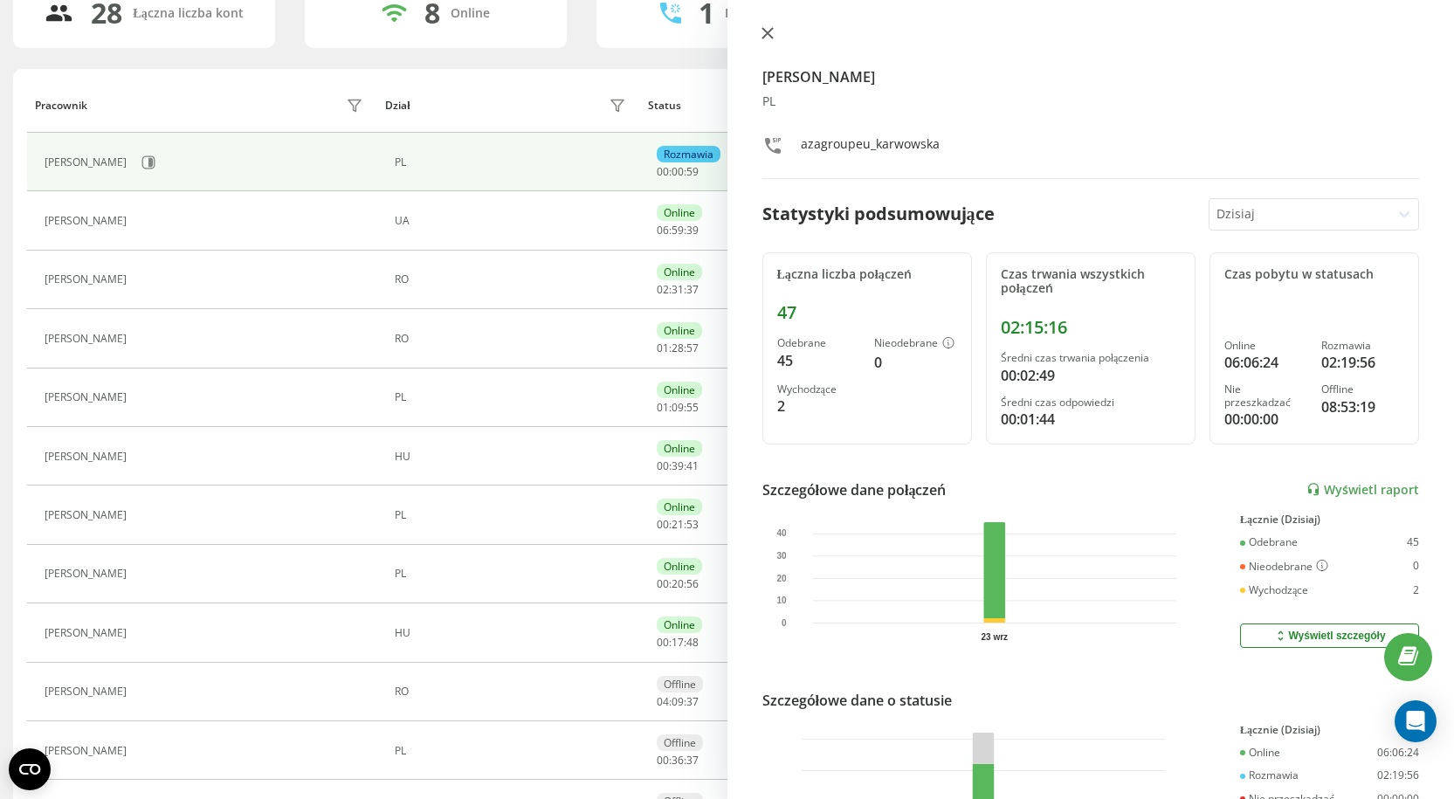
click at [767, 35] on icon at bounding box center [768, 33] width 12 height 12
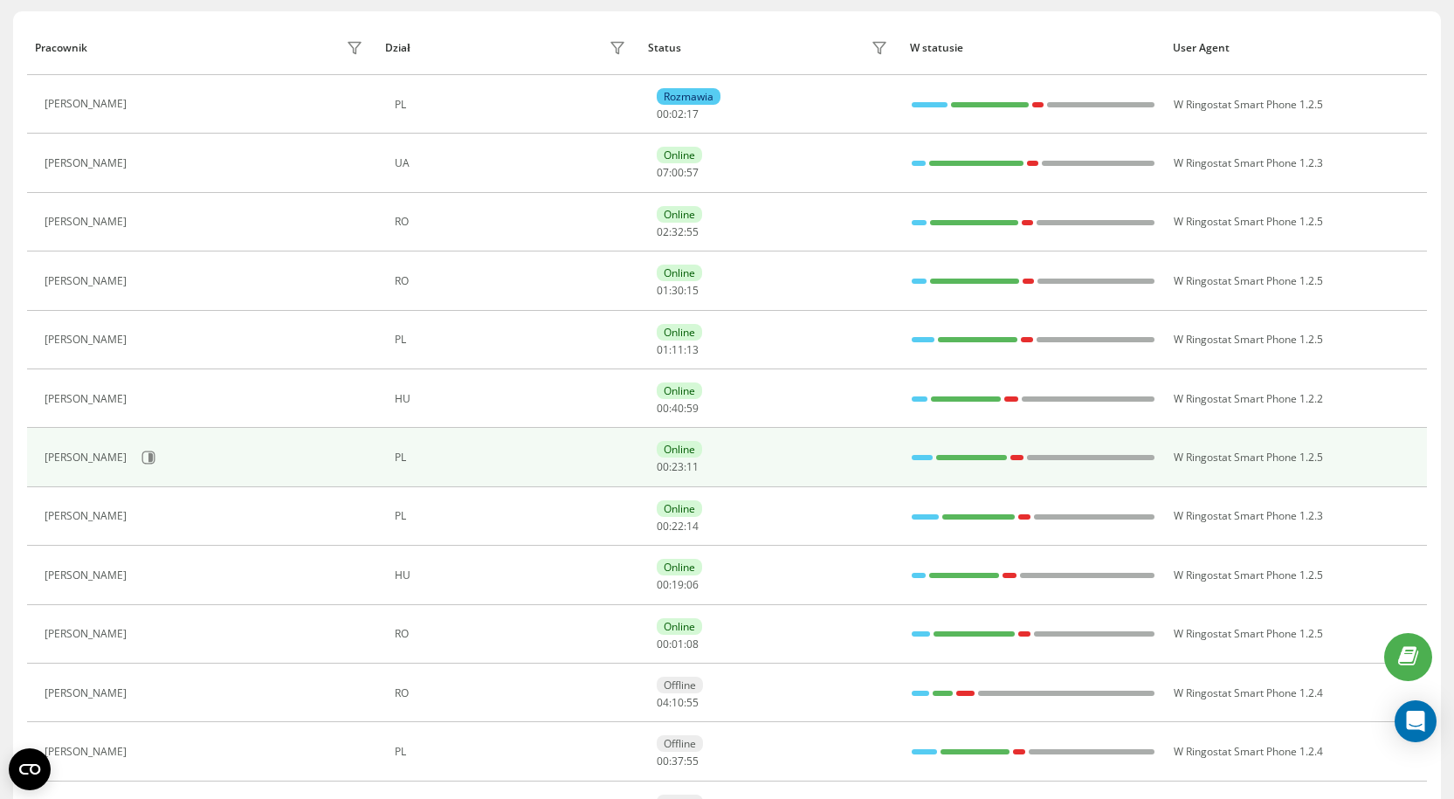
scroll to position [232, 0]
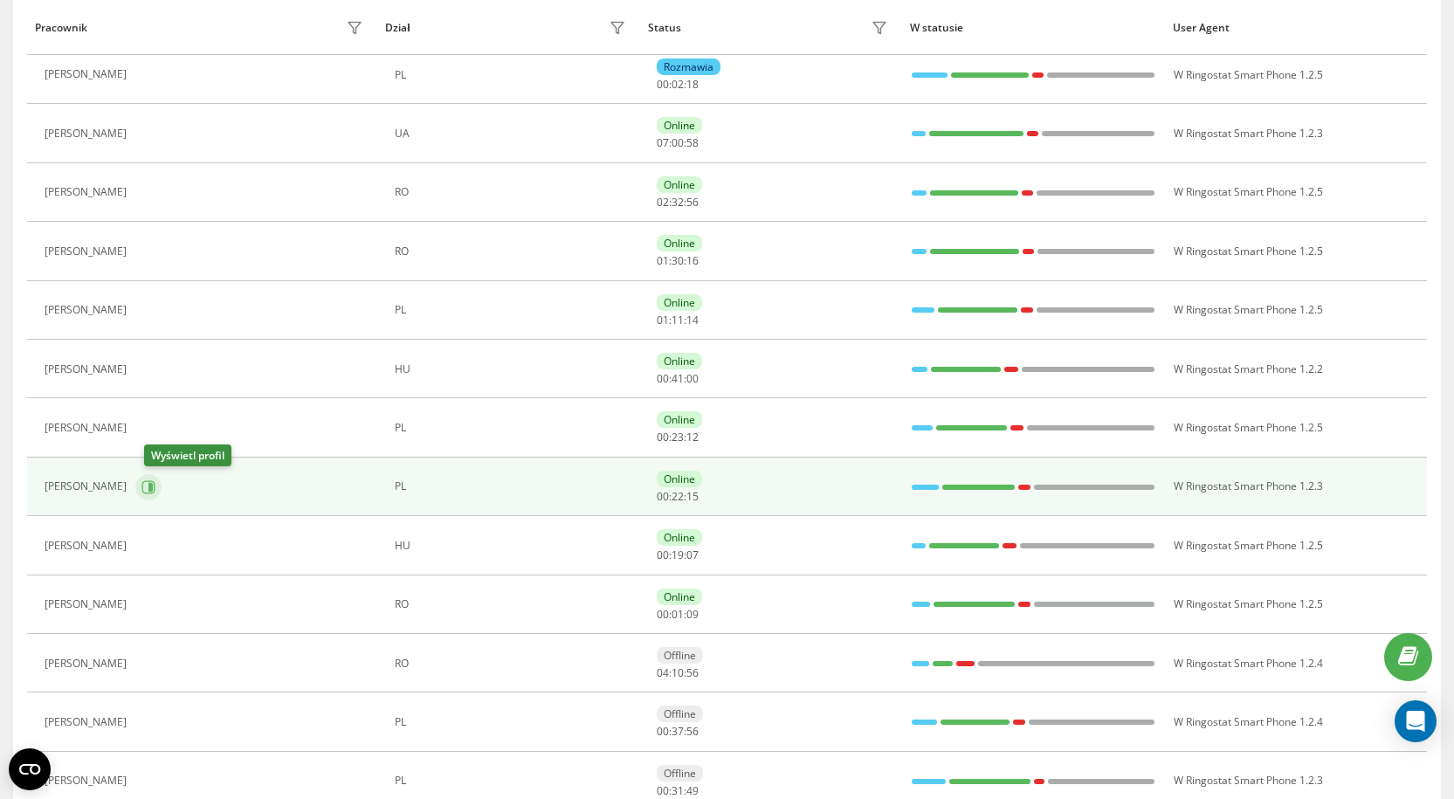
click at [155, 490] on icon at bounding box center [148, 487] width 14 height 14
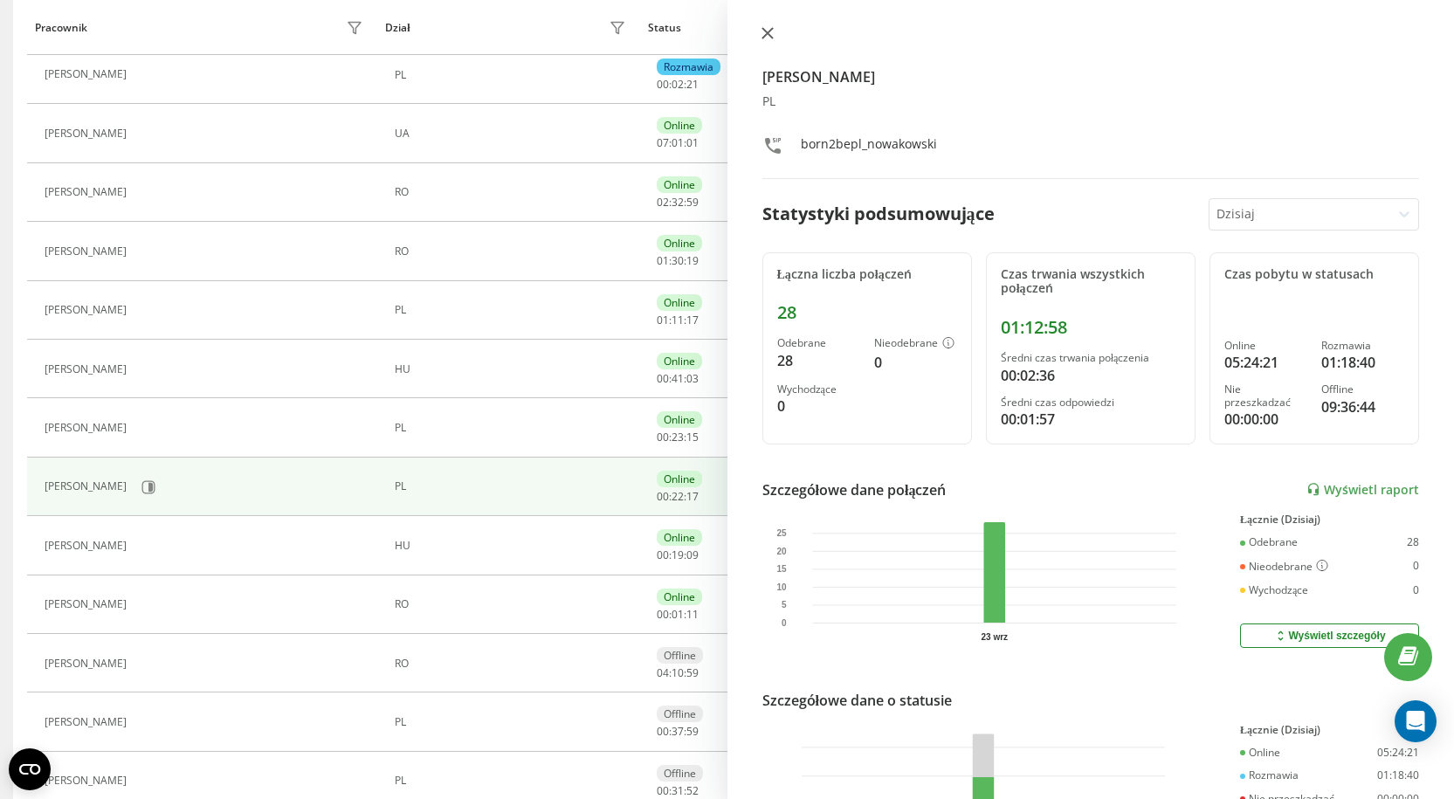
click at [762, 35] on icon at bounding box center [768, 33] width 12 height 12
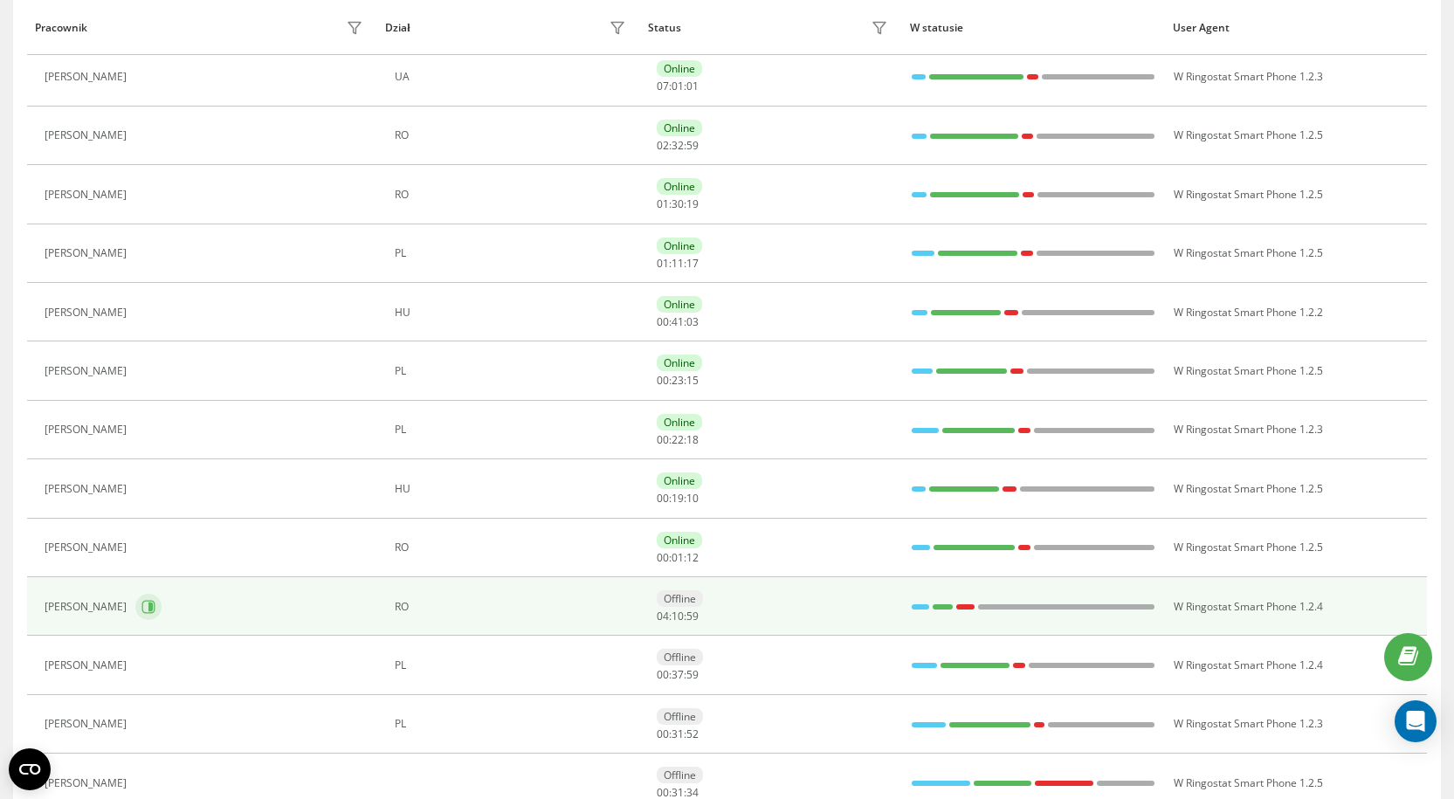
scroll to position [320, 0]
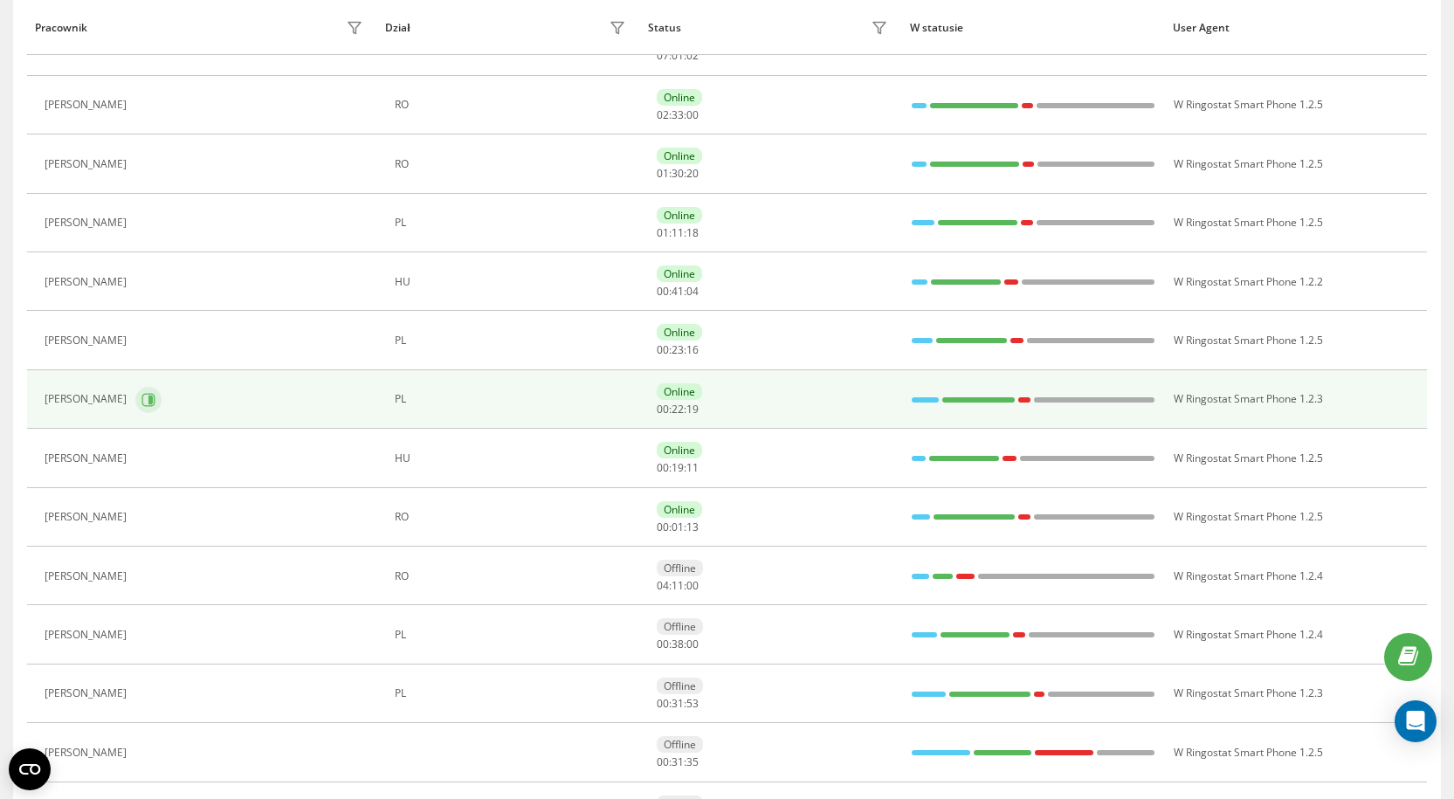
click at [161, 407] on button at bounding box center [148, 400] width 26 height 26
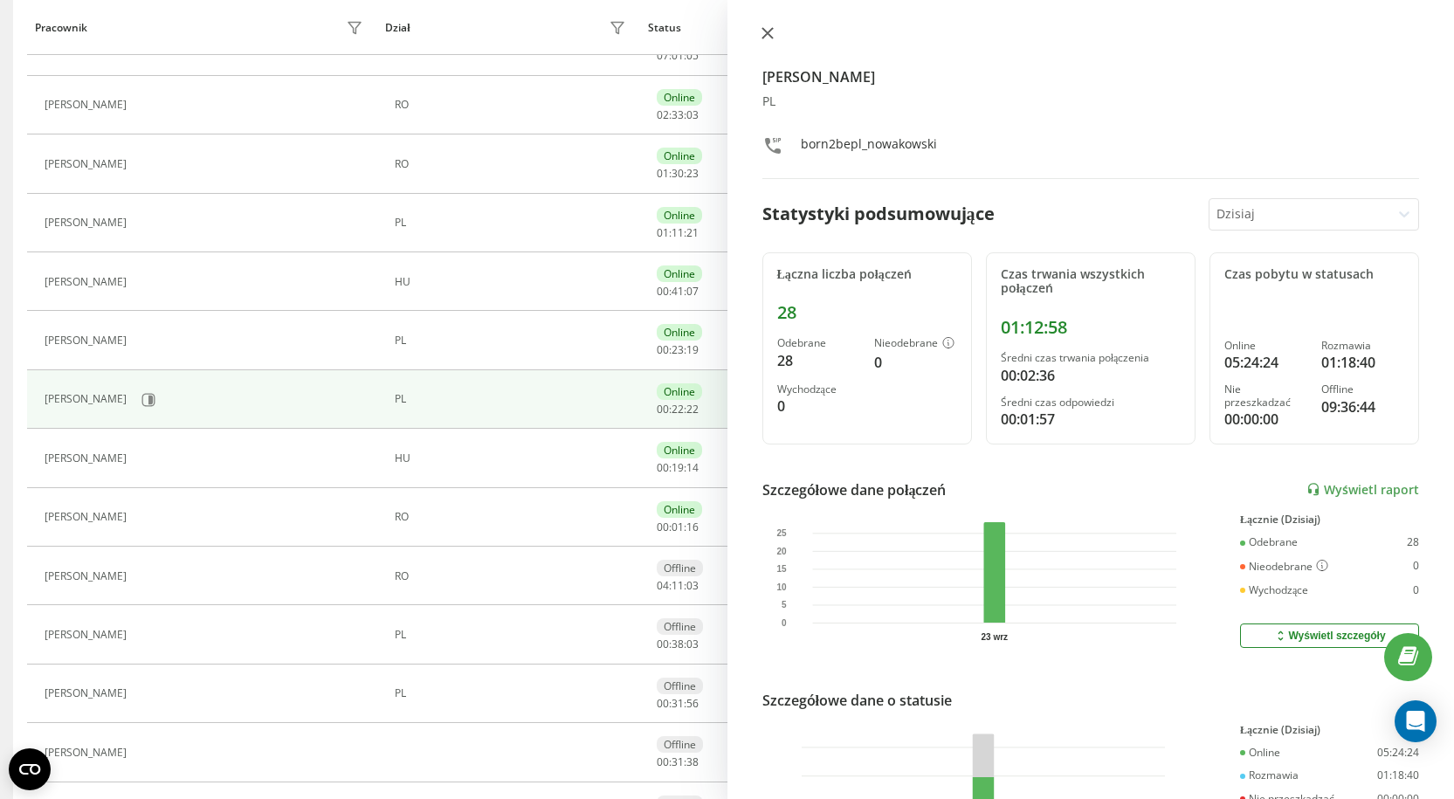
click at [760, 34] on button at bounding box center [767, 34] width 23 height 17
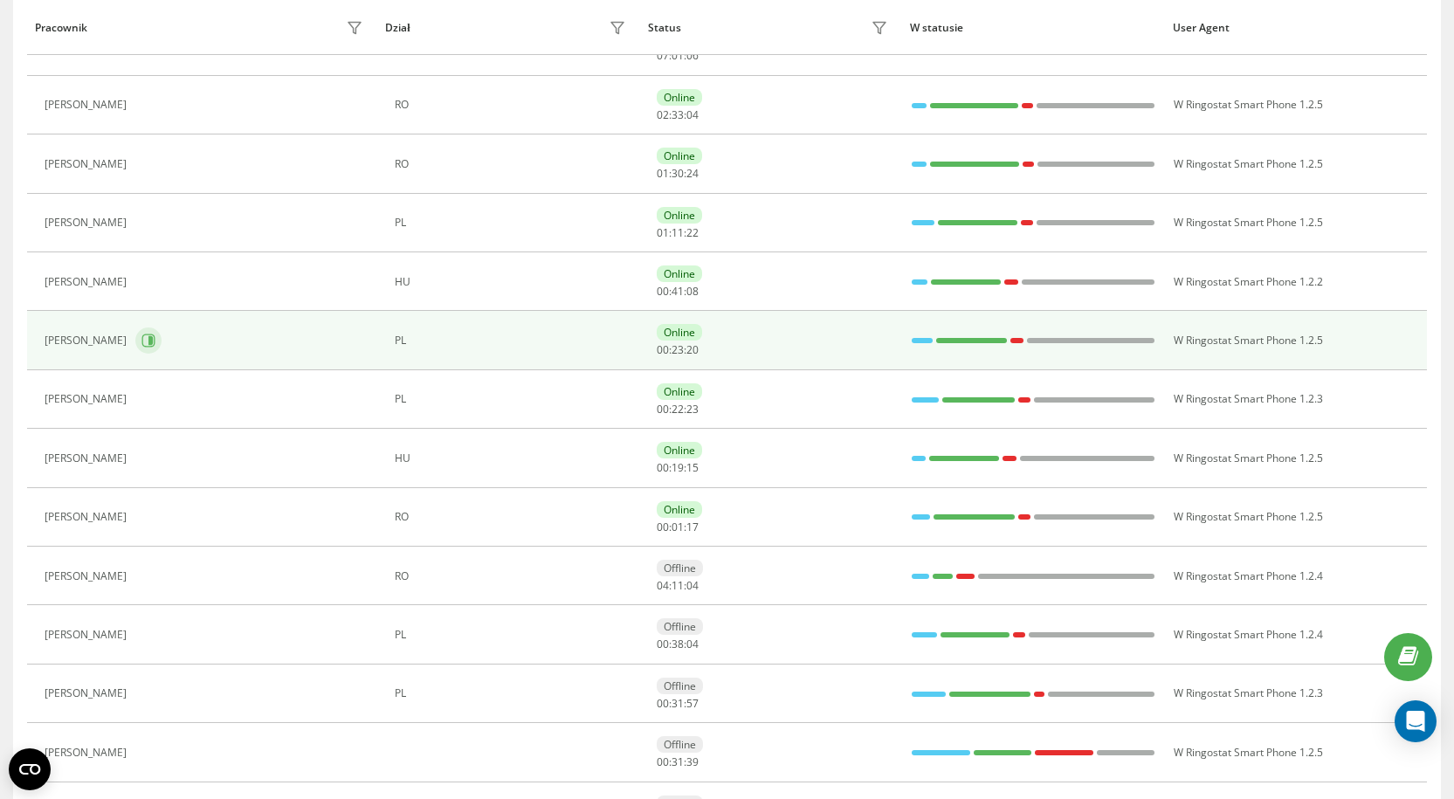
click at [148, 341] on icon at bounding box center [148, 341] width 14 height 14
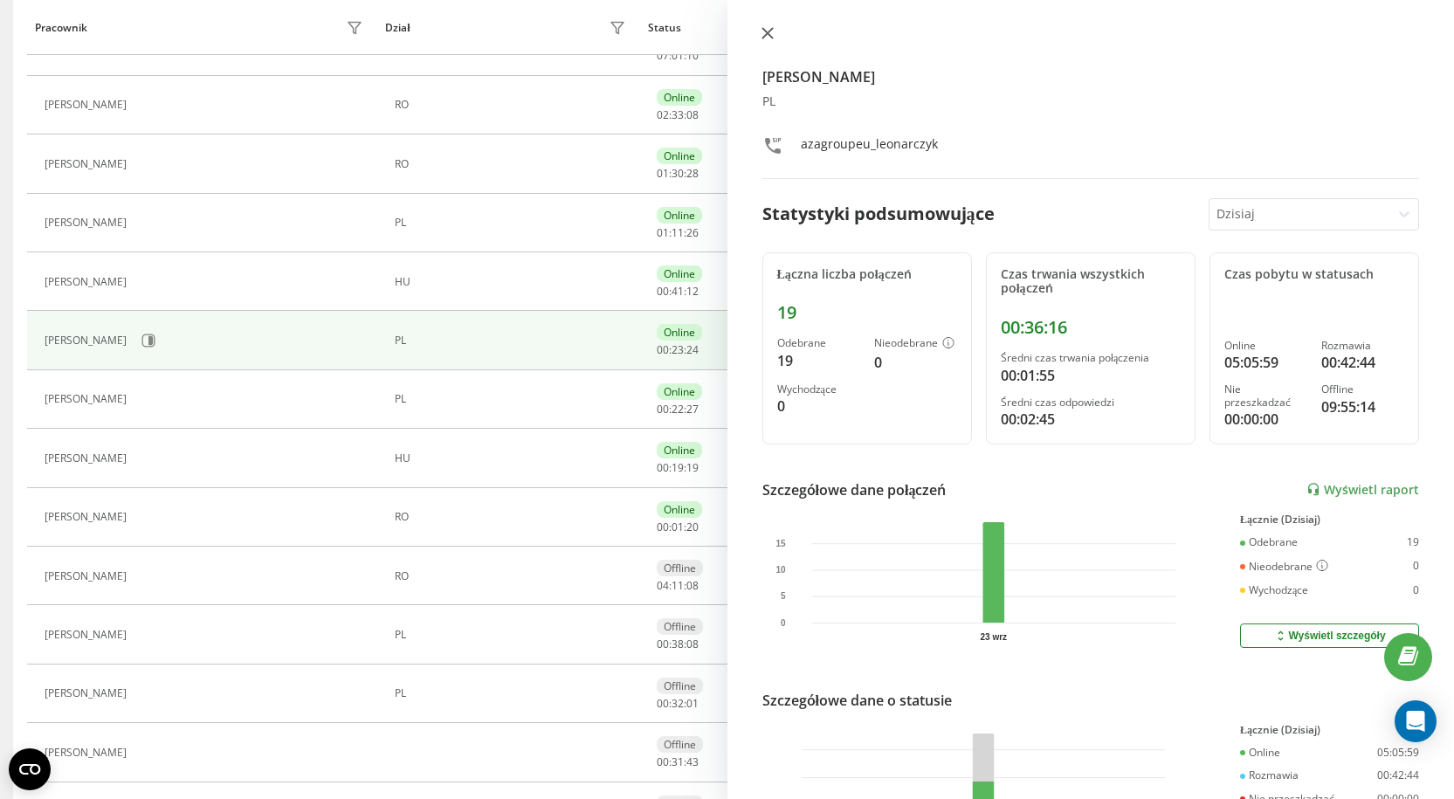
click at [770, 32] on icon at bounding box center [768, 33] width 12 height 12
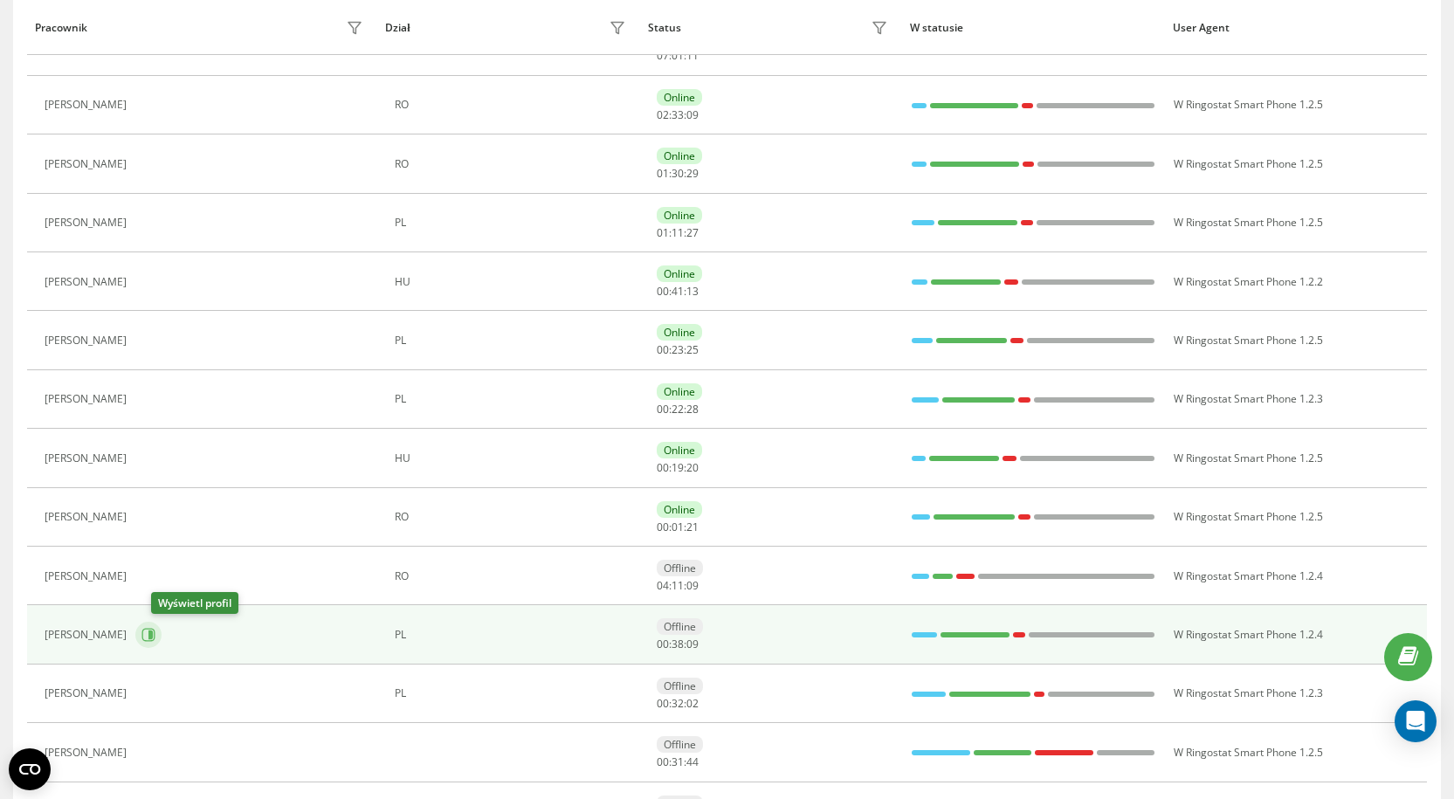
click at [155, 630] on icon at bounding box center [148, 635] width 13 height 13
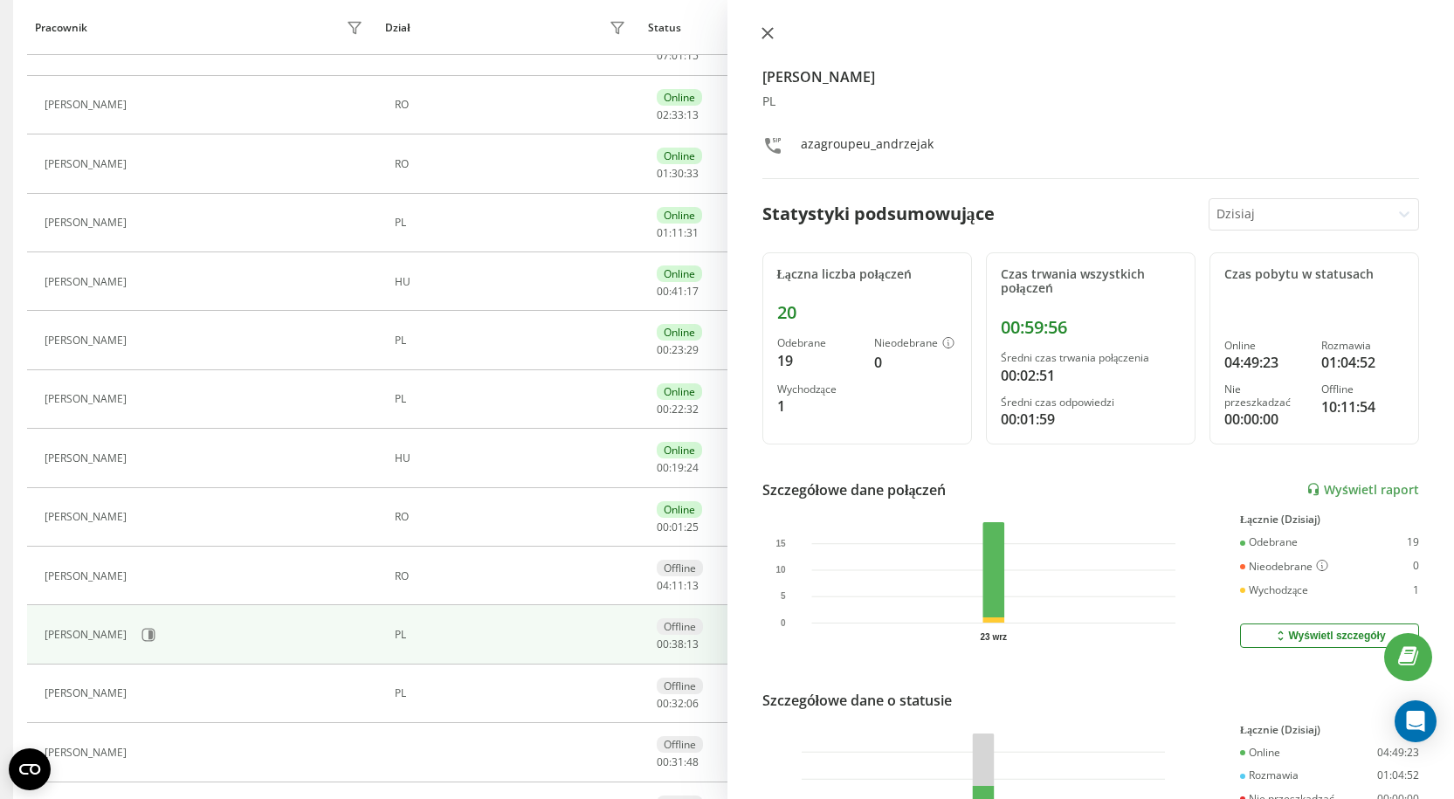
click at [768, 34] on icon at bounding box center [767, 33] width 10 height 10
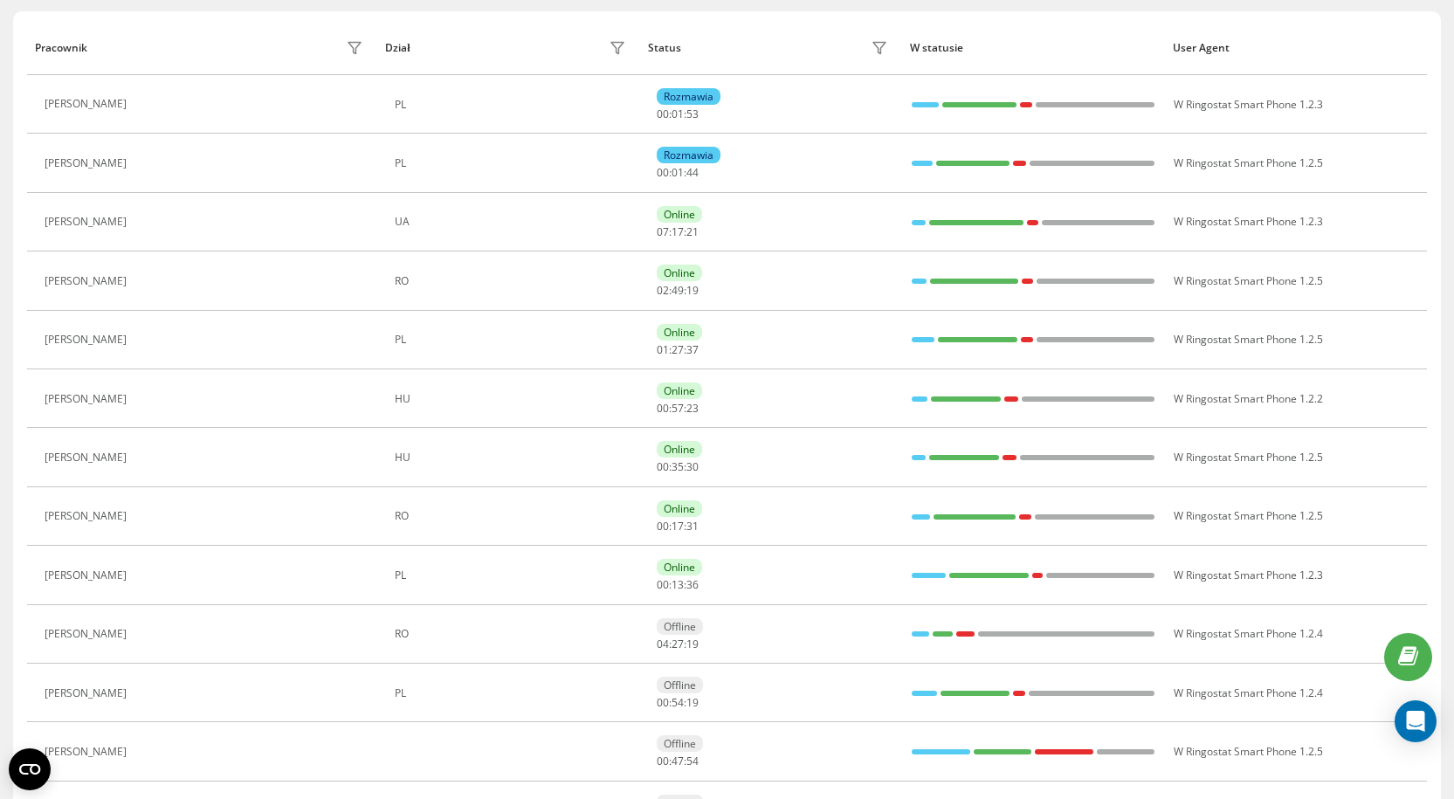
scroll to position [144, 0]
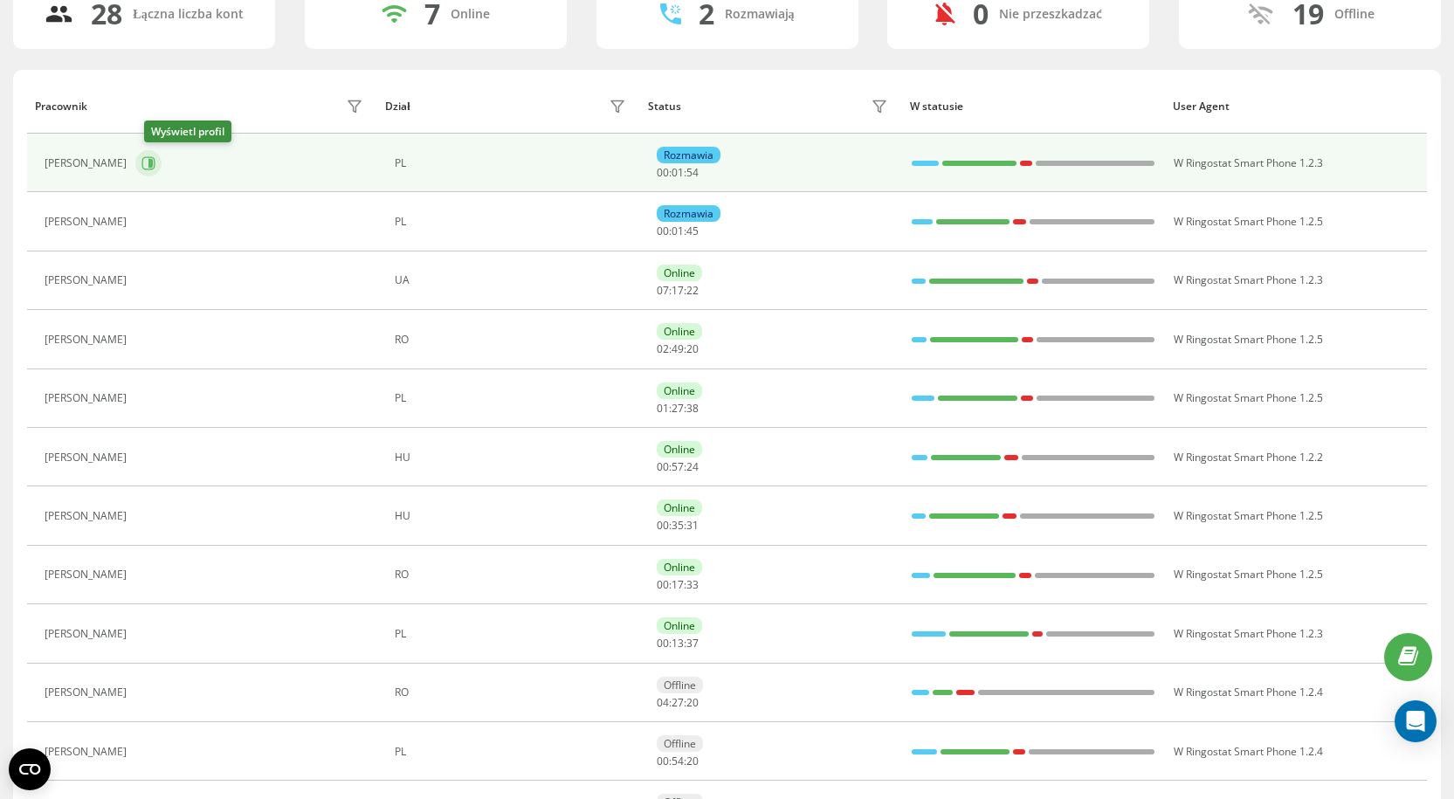
click at [156, 171] on button at bounding box center [148, 163] width 26 height 26
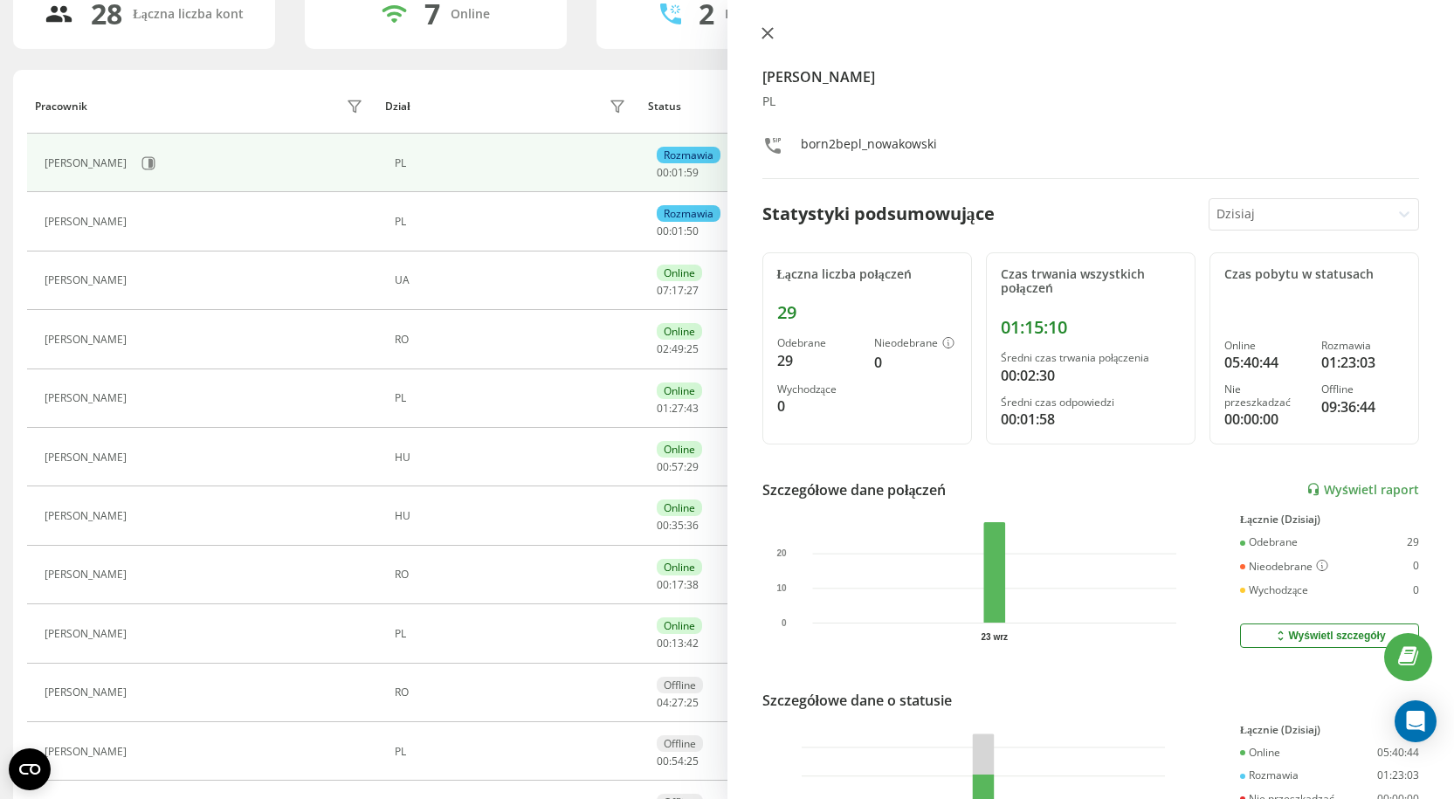
click at [759, 30] on button at bounding box center [767, 34] width 23 height 17
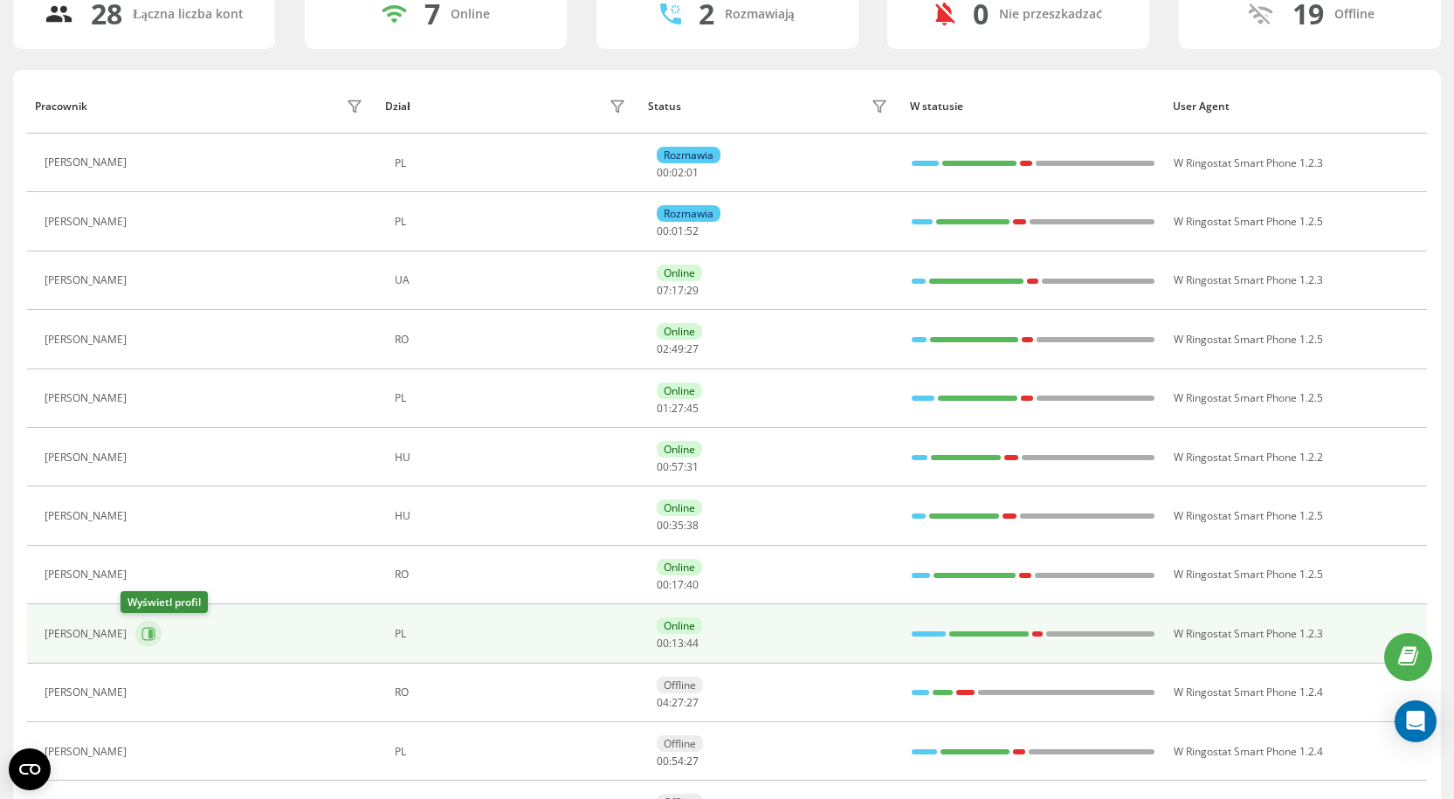
click at [141, 629] on icon at bounding box center [148, 634] width 14 height 14
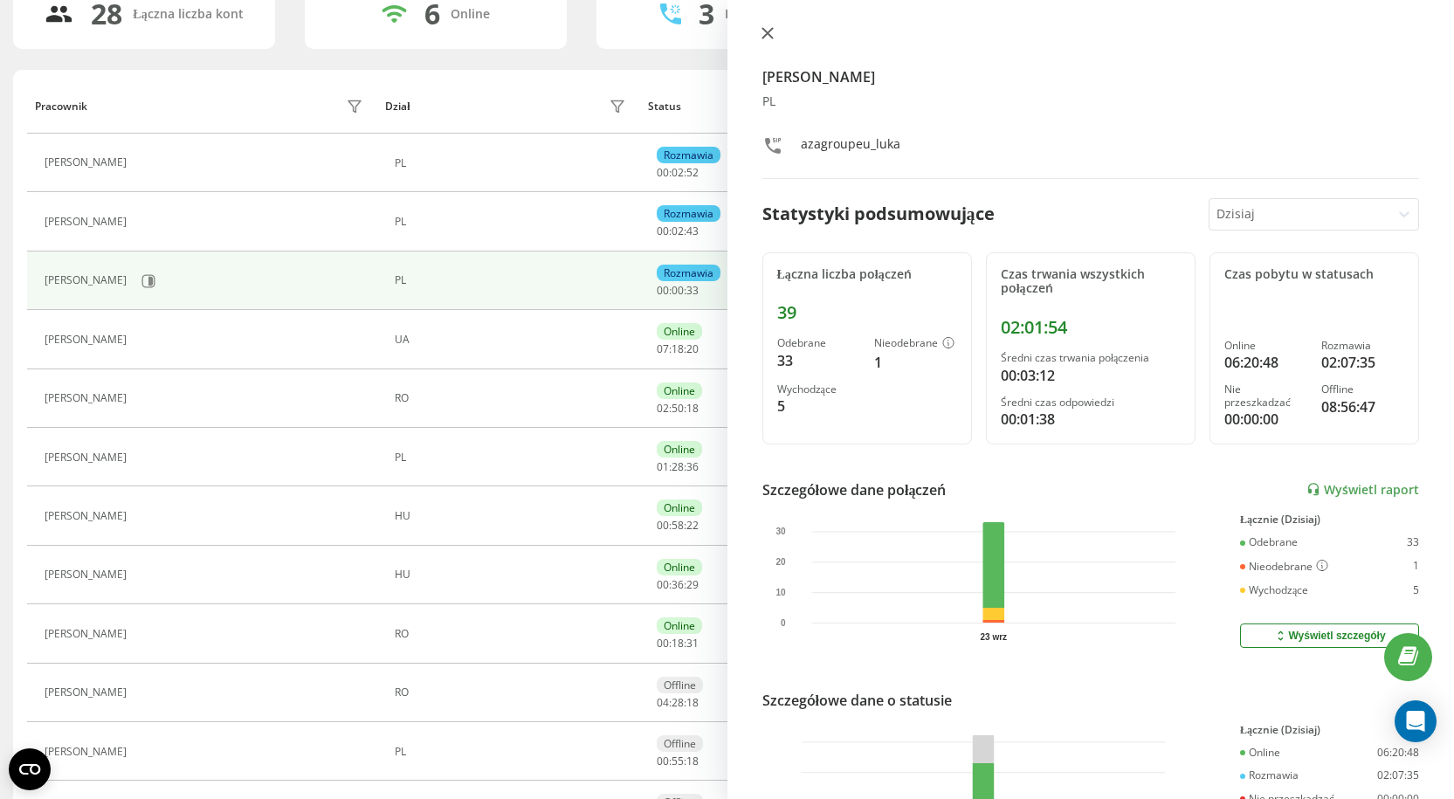
click at [760, 30] on button at bounding box center [767, 34] width 23 height 17
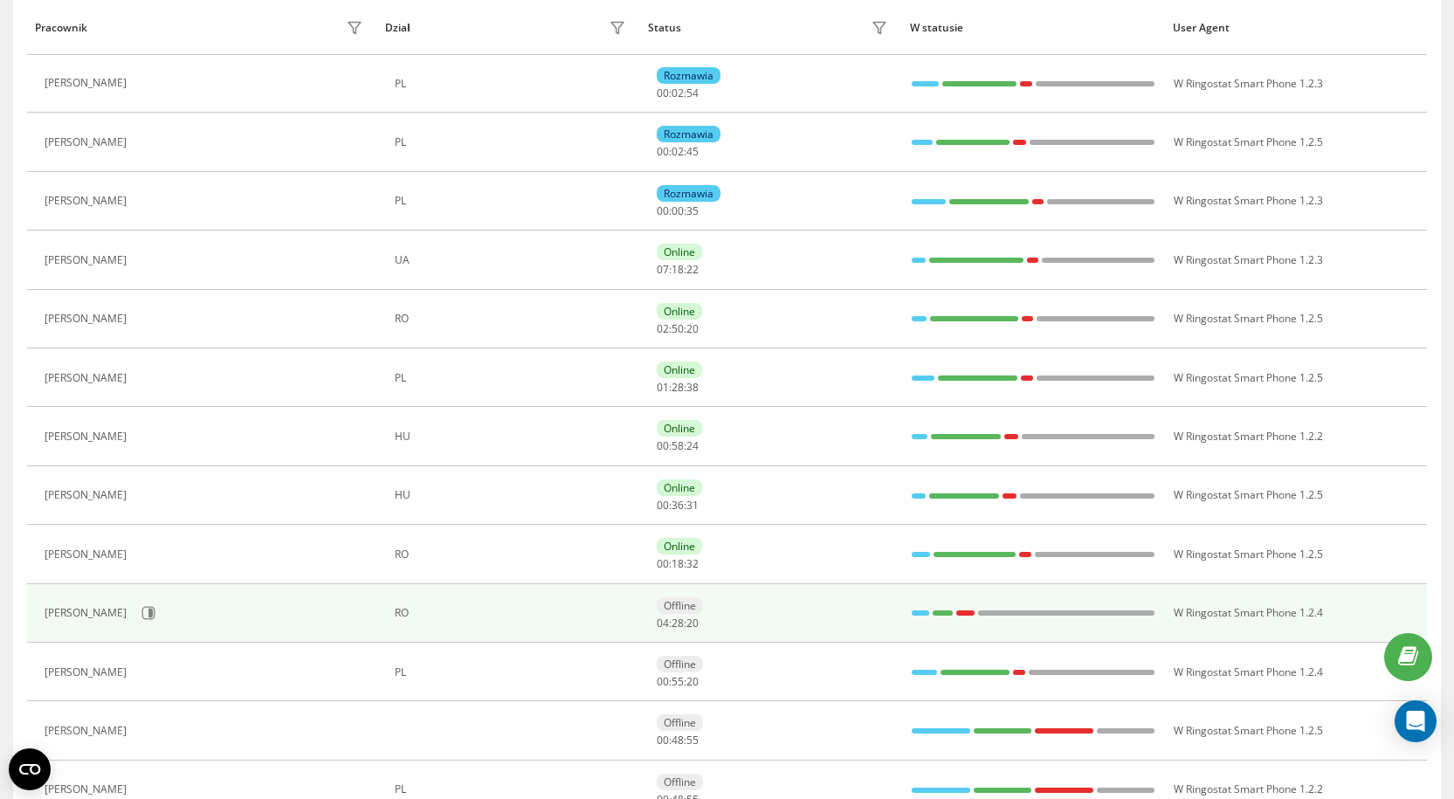
scroll to position [231, 0]
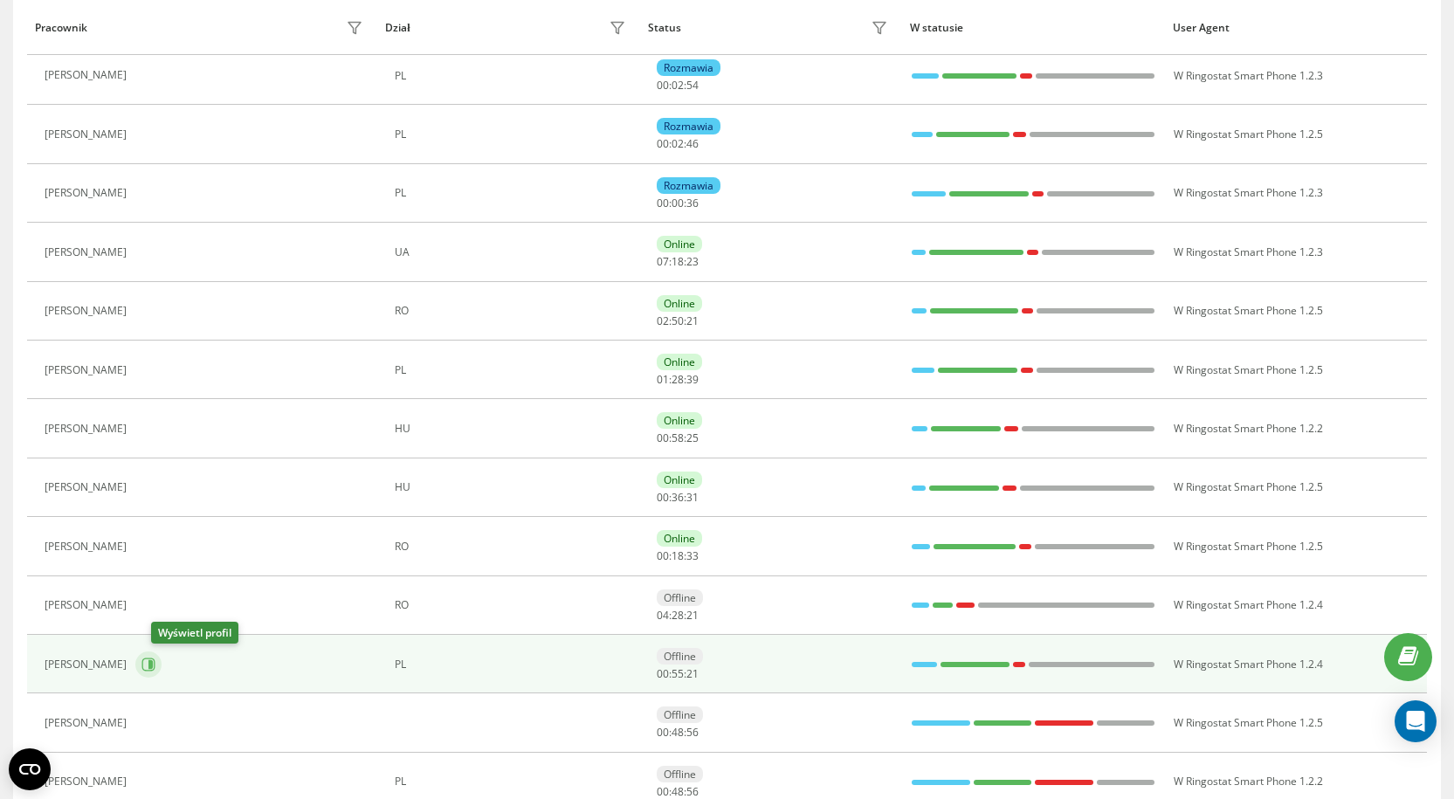
click at [153, 667] on icon at bounding box center [150, 664] width 4 height 9
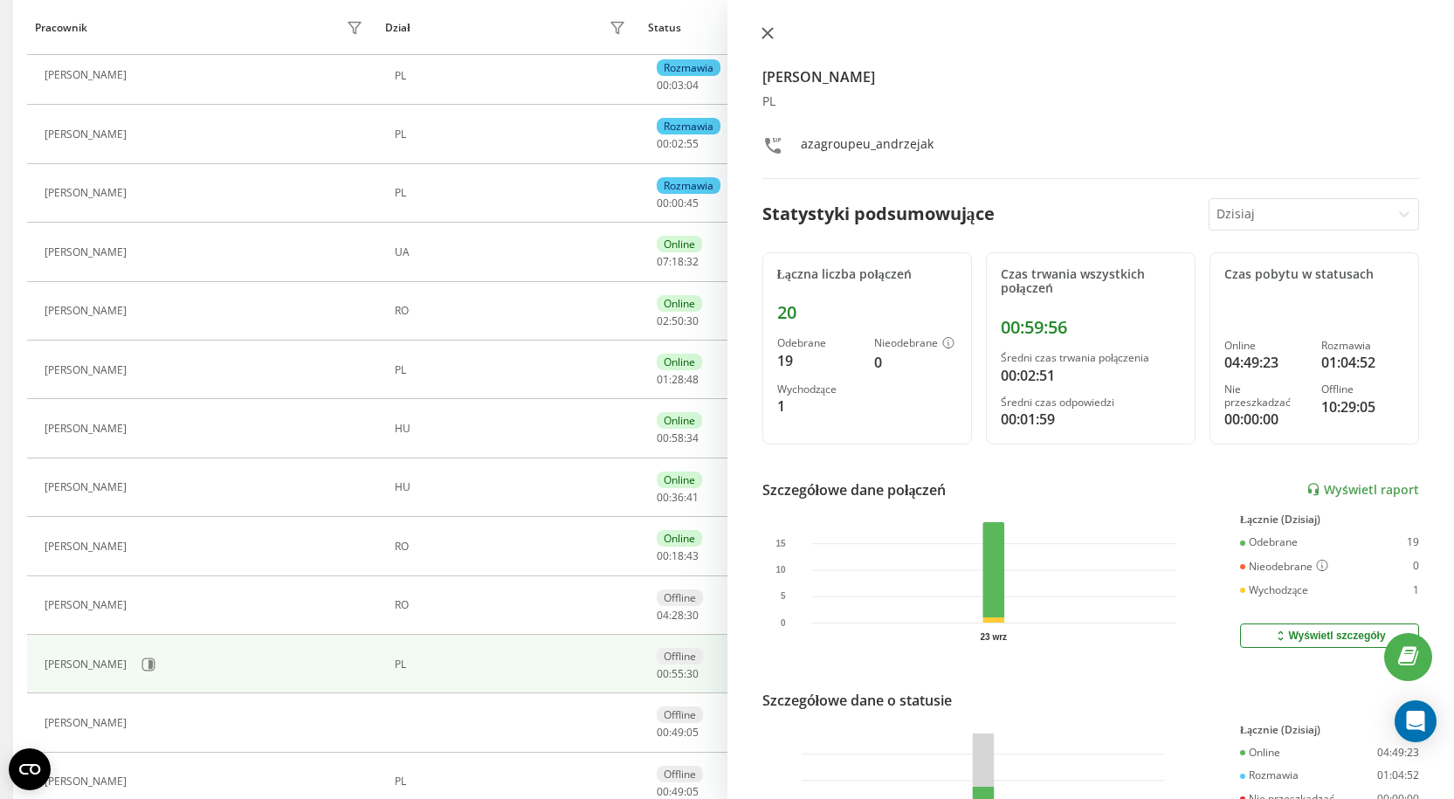
click at [769, 36] on icon at bounding box center [768, 33] width 12 height 12
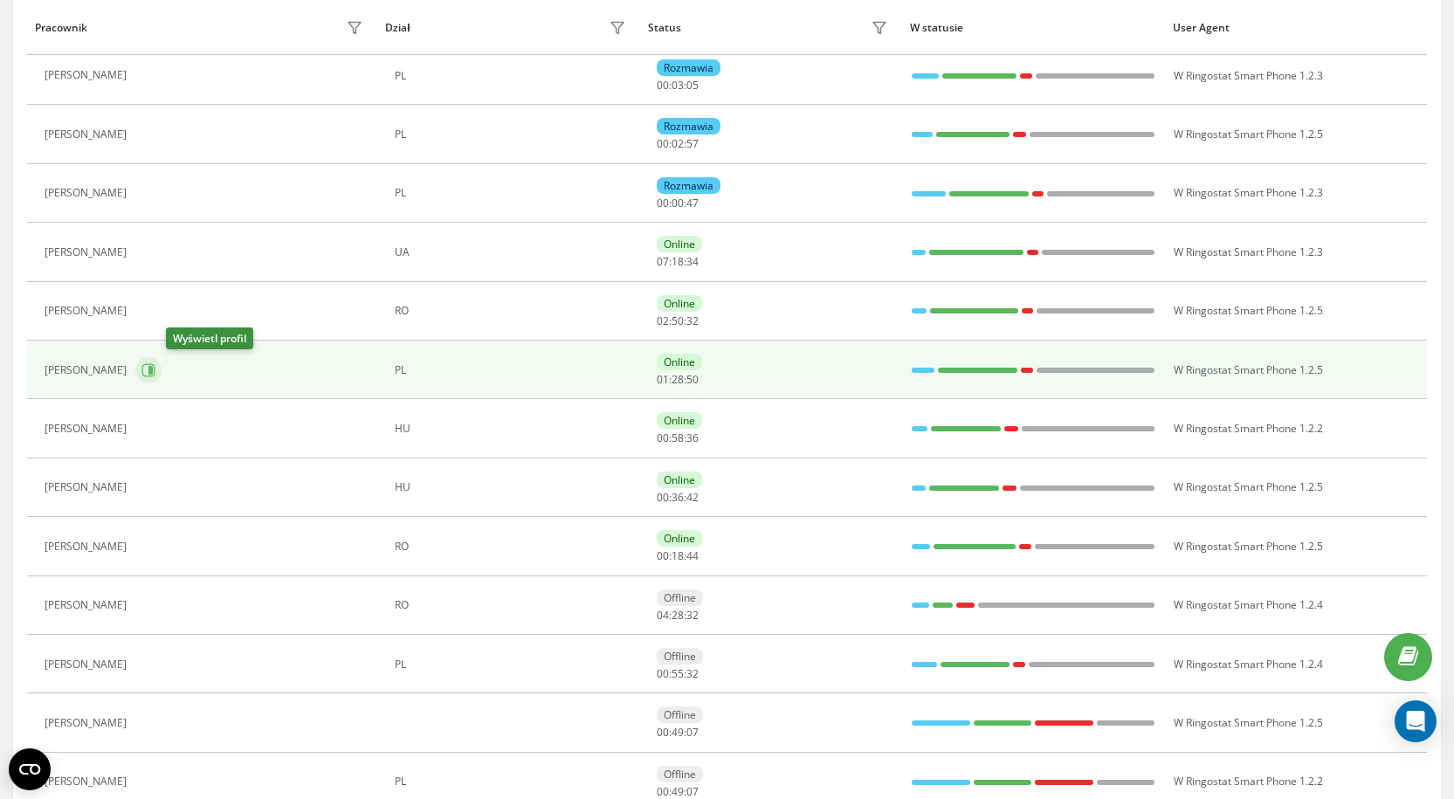
click at [162, 377] on button at bounding box center [148, 370] width 26 height 26
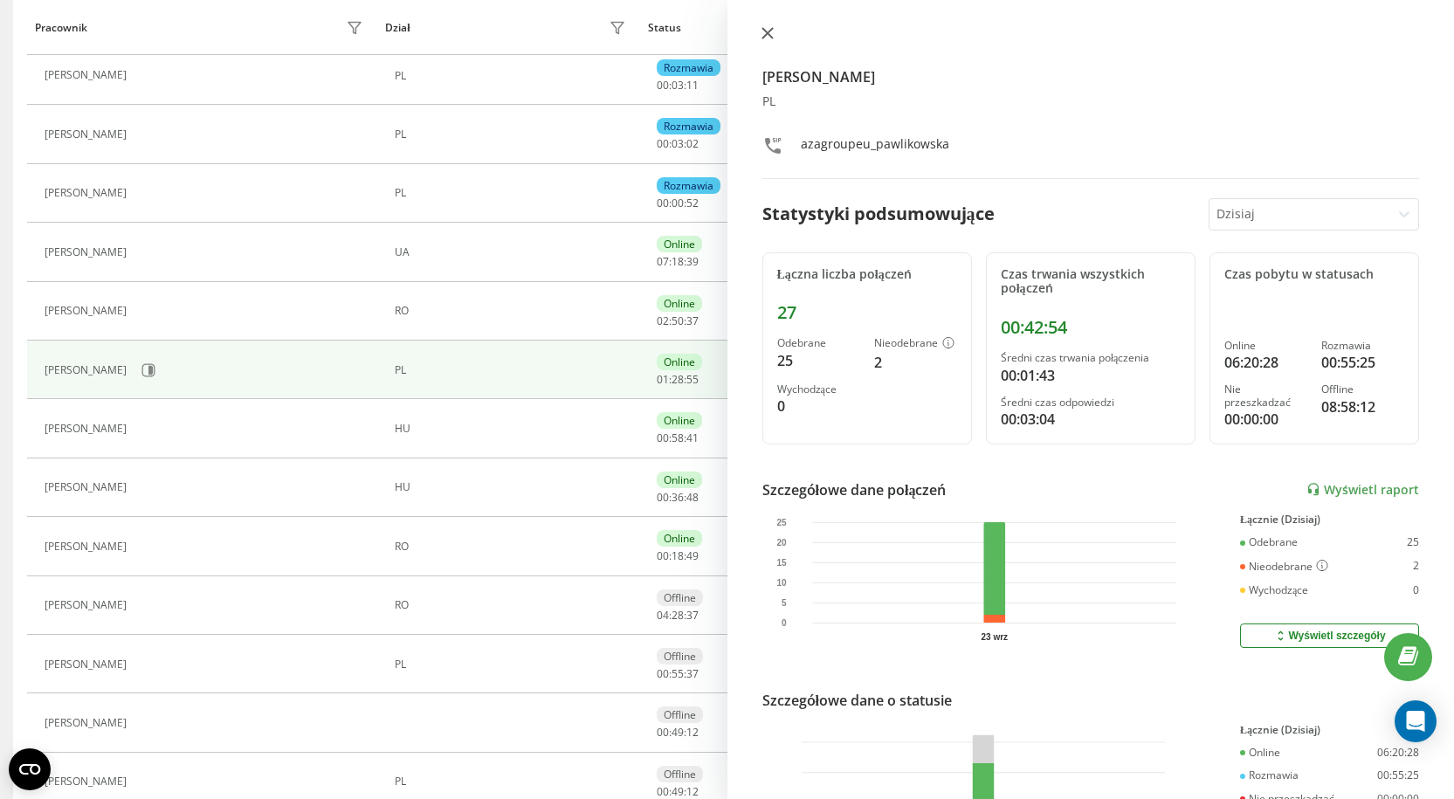
click at [771, 39] on button at bounding box center [767, 34] width 23 height 17
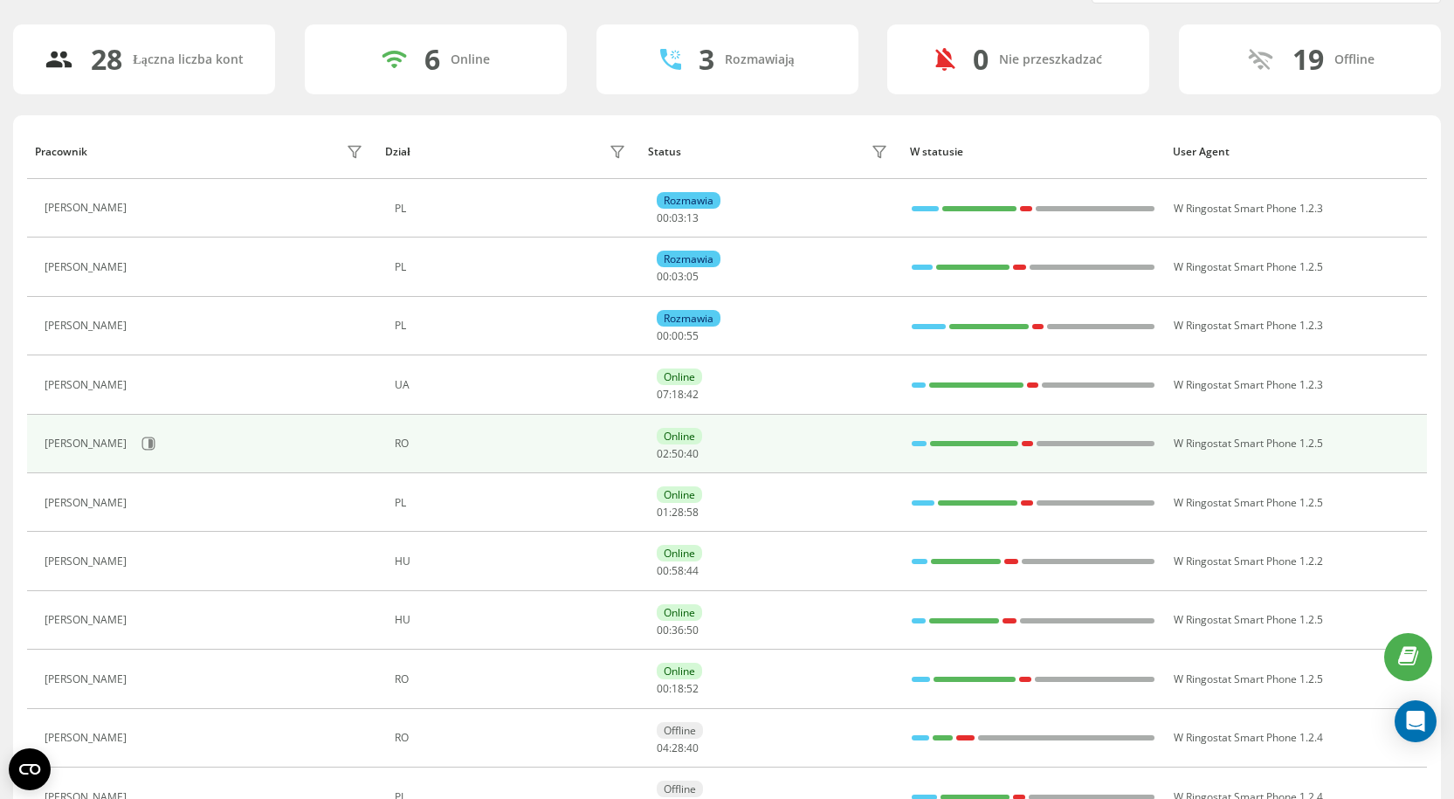
scroll to position [57, 0]
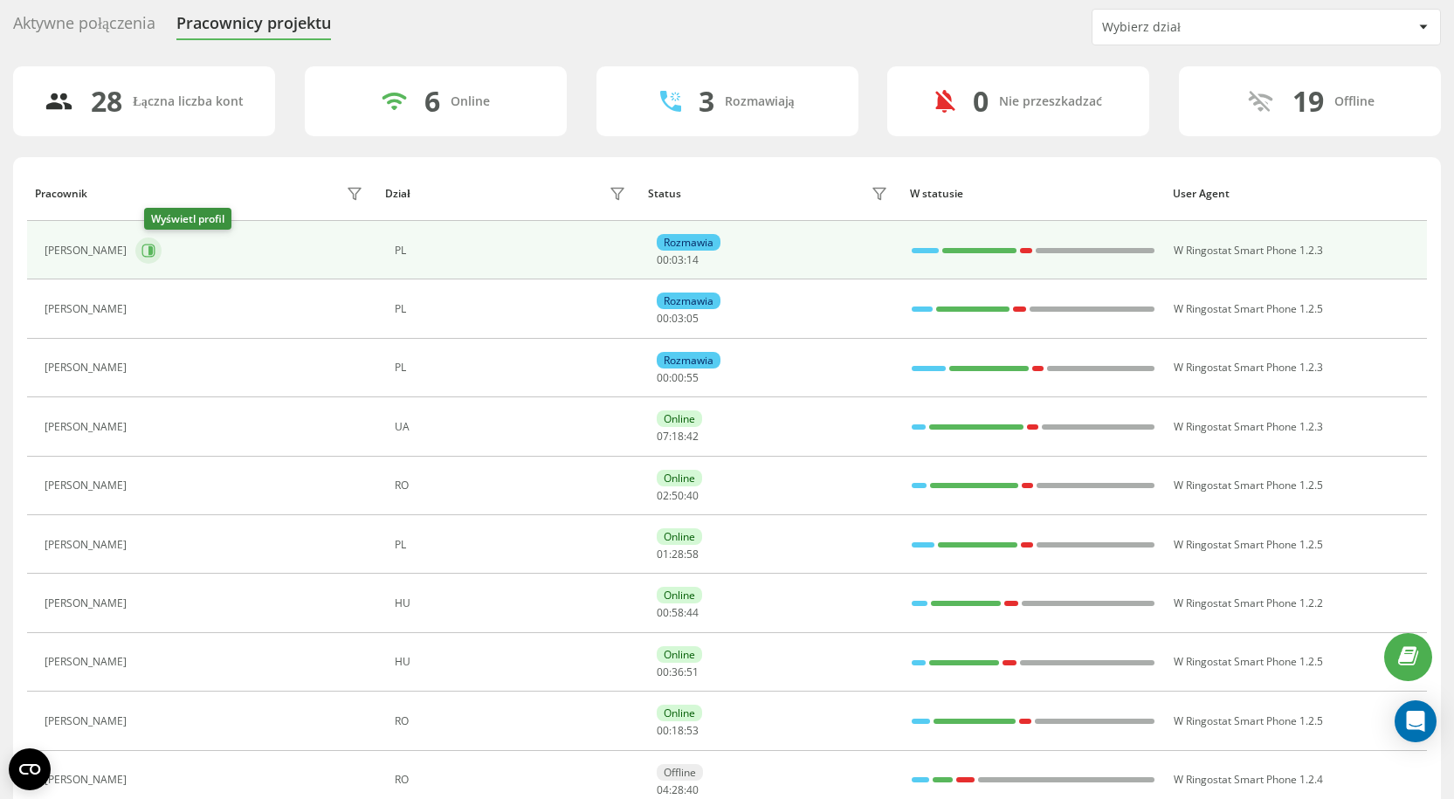
click at [151, 256] on icon at bounding box center [148, 251] width 14 height 14
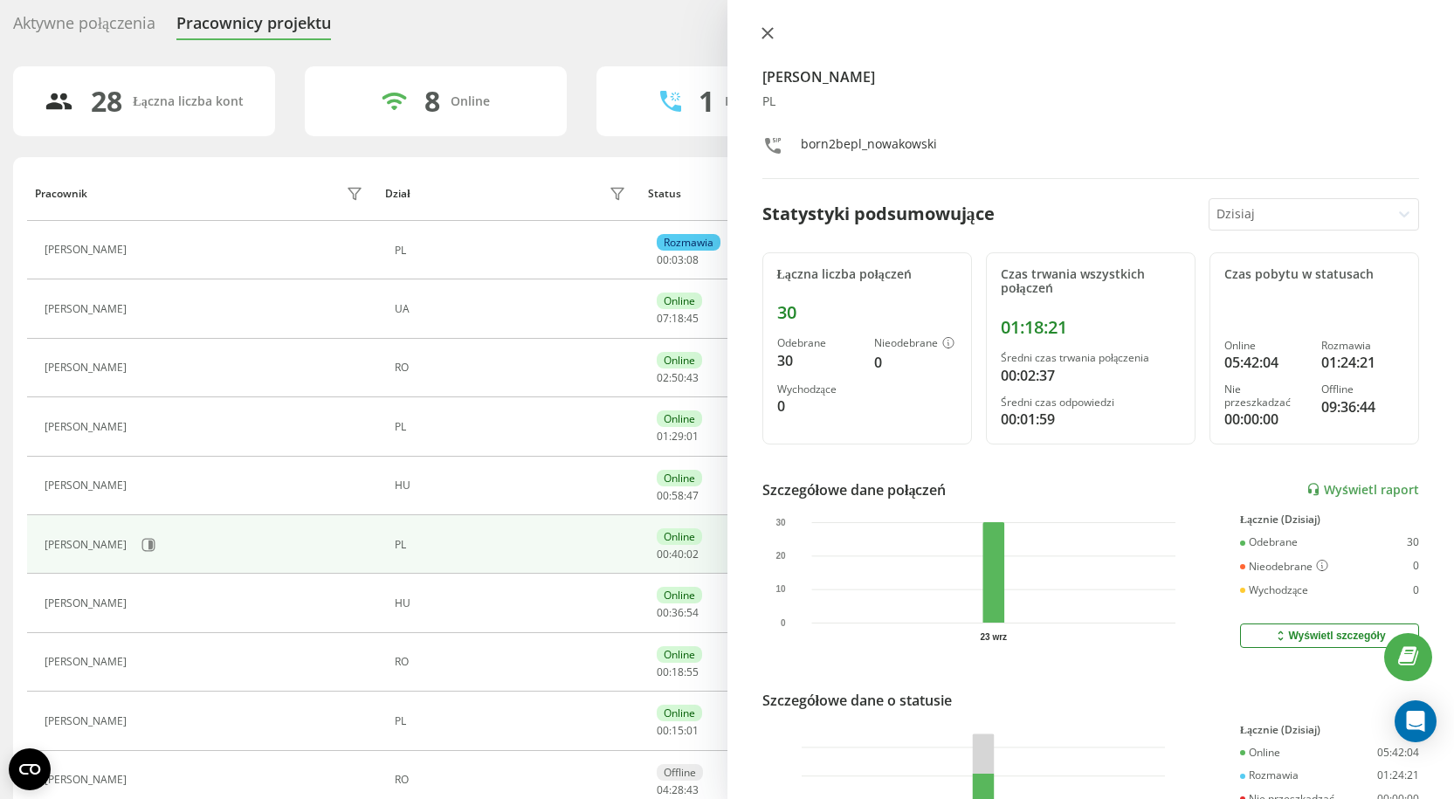
click at [760, 31] on button at bounding box center [767, 34] width 23 height 17
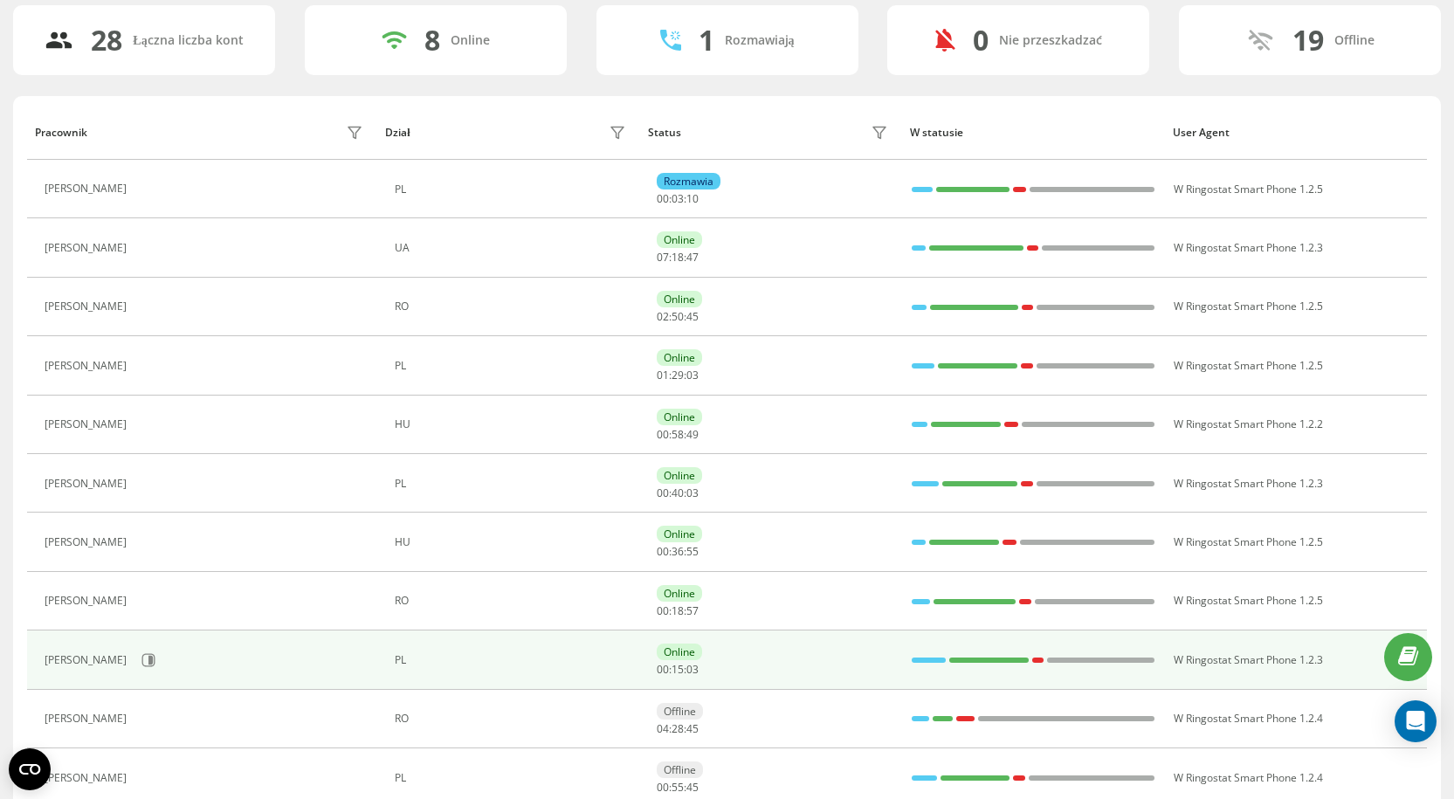
scroll to position [144, 0]
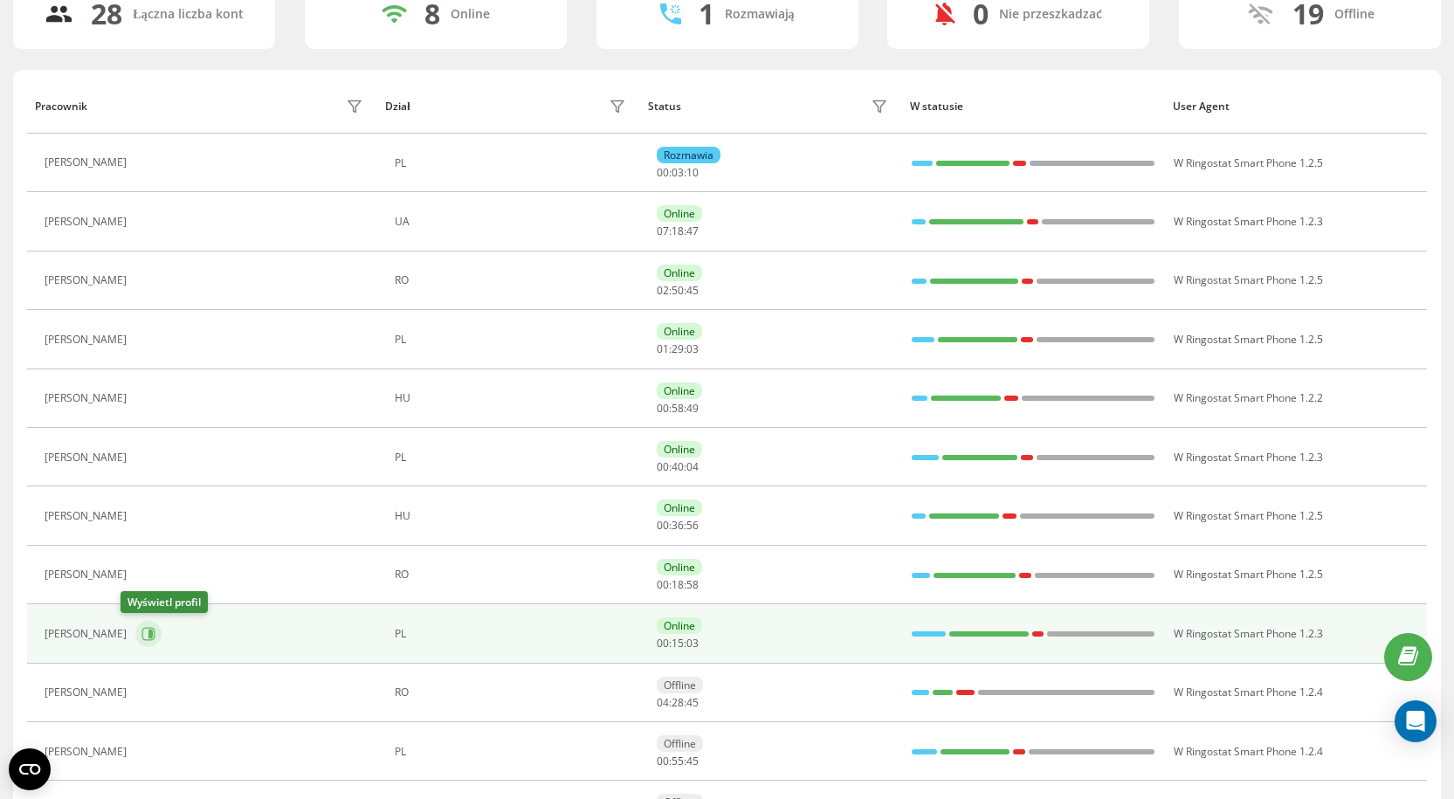
click at [141, 637] on button at bounding box center [148, 634] width 26 height 26
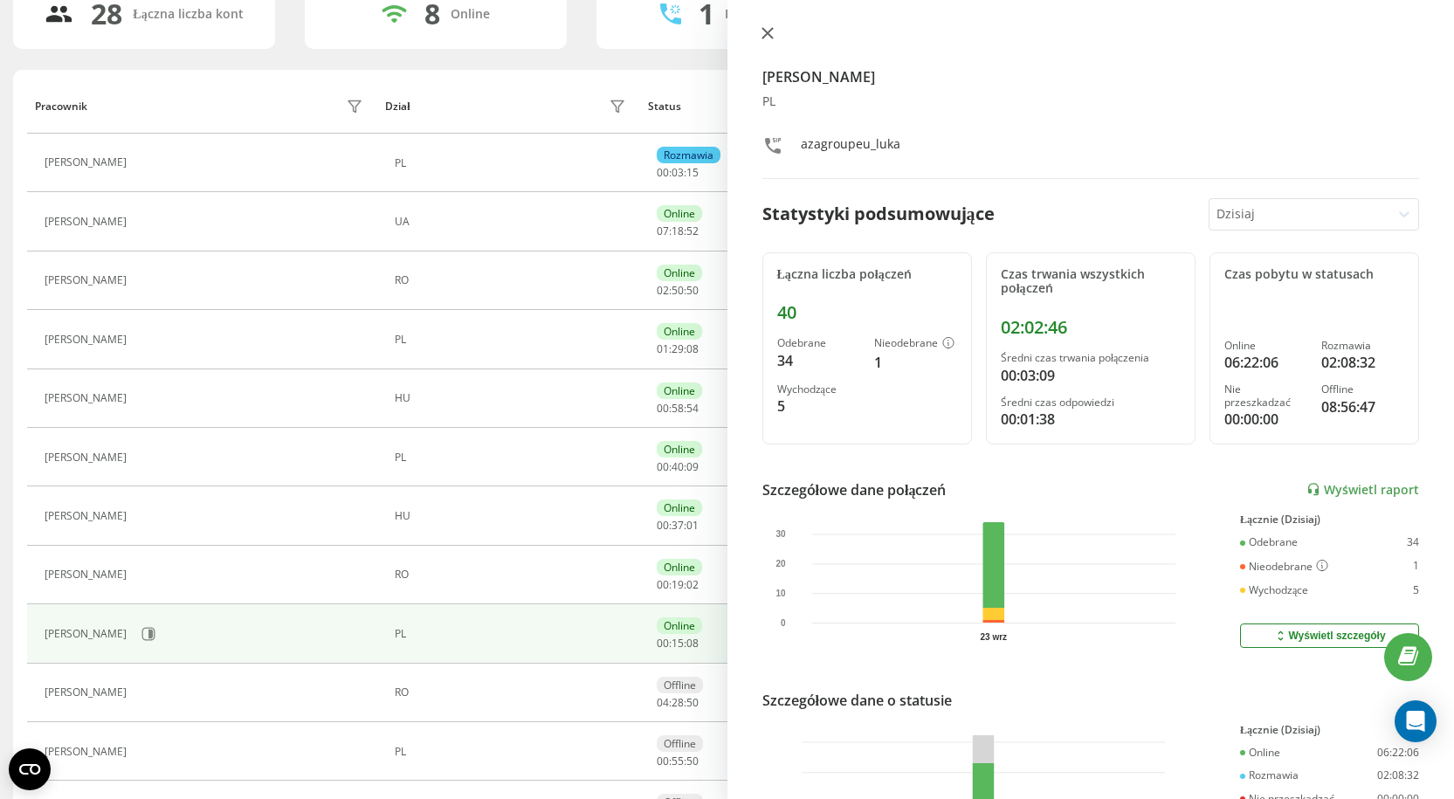
click at [769, 34] on icon at bounding box center [767, 33] width 10 height 10
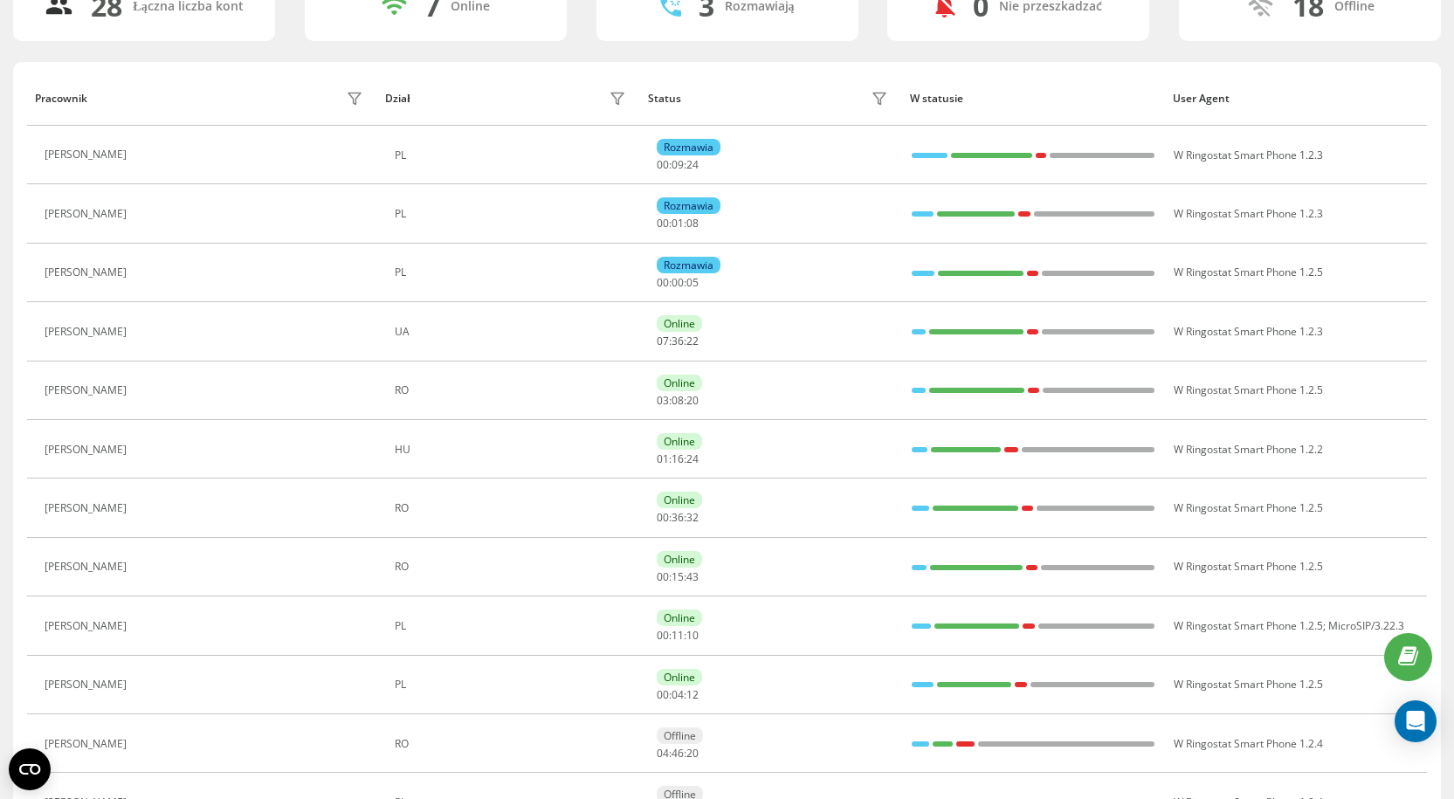
scroll to position [86, 0]
